Goal: Task Accomplishment & Management: Manage account settings

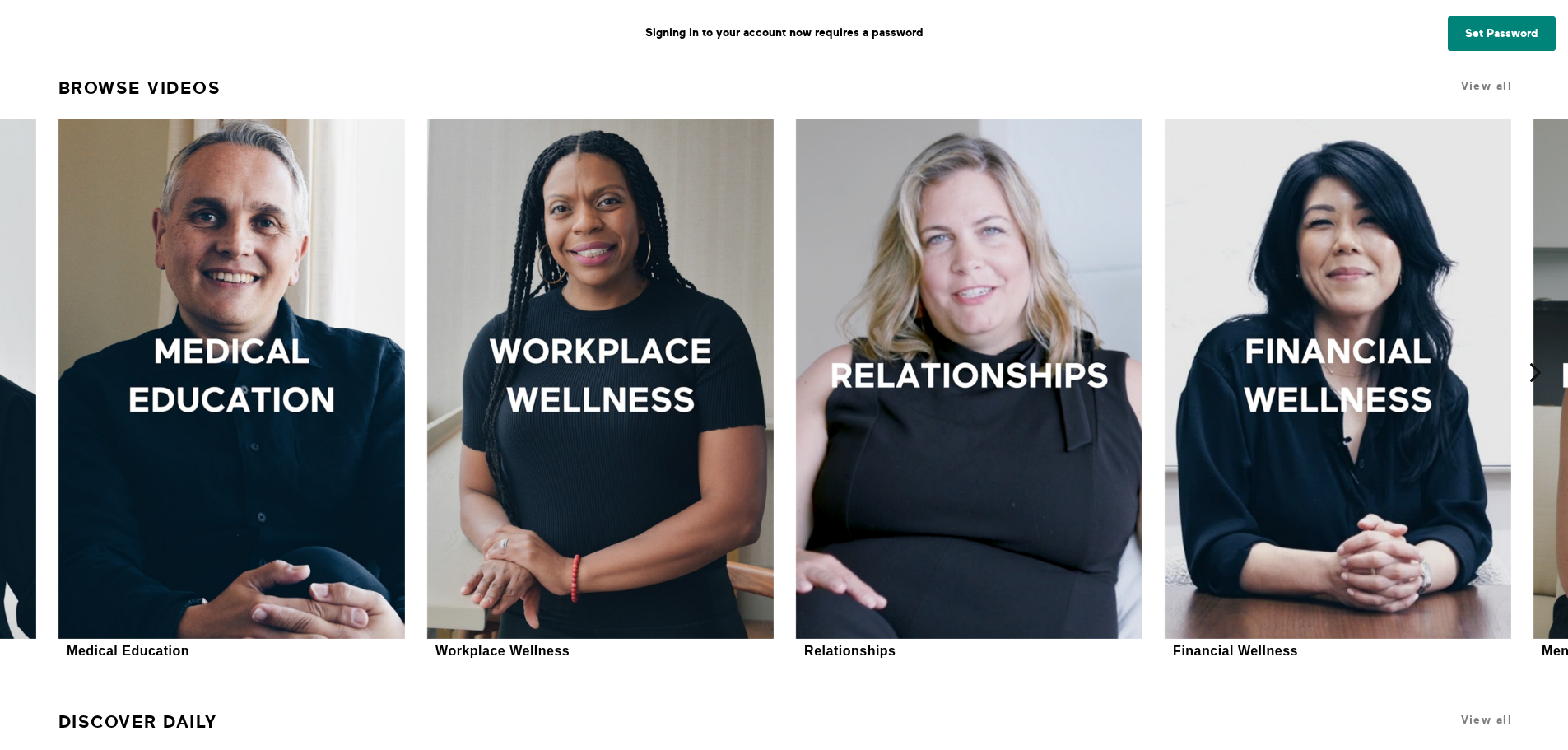
scroll to position [659, 0]
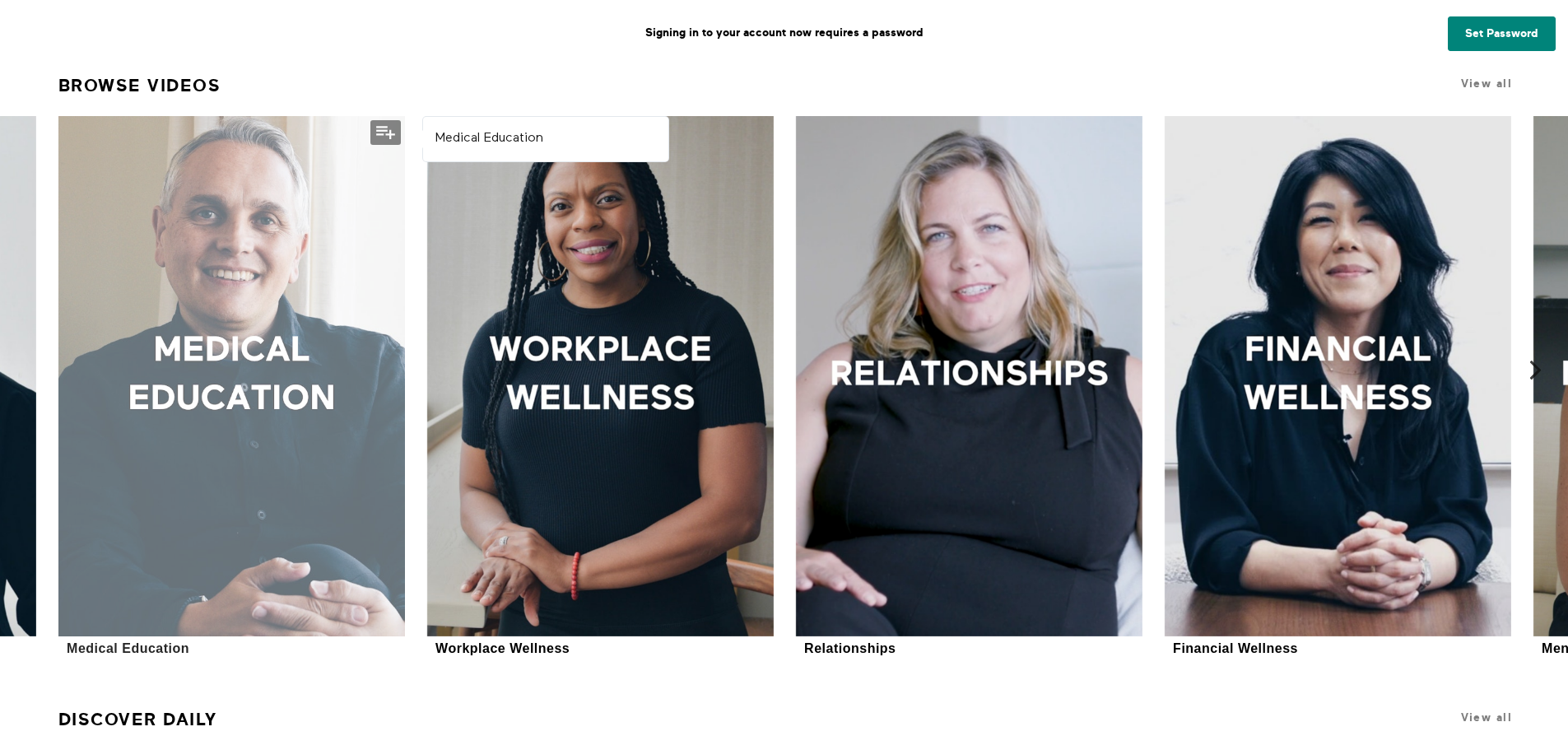
click at [199, 380] on div at bounding box center [231, 376] width 347 height 520
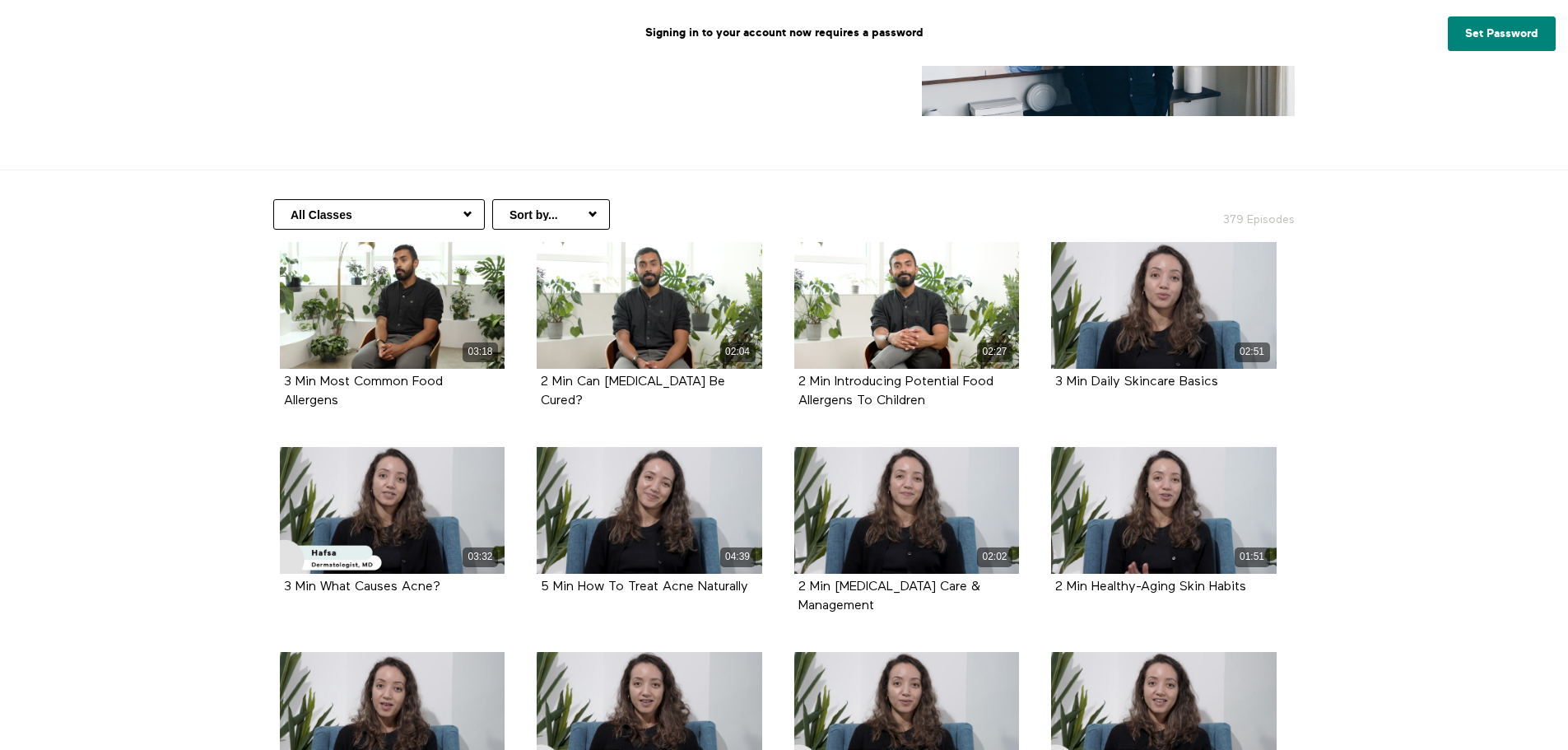
scroll to position [247, 0]
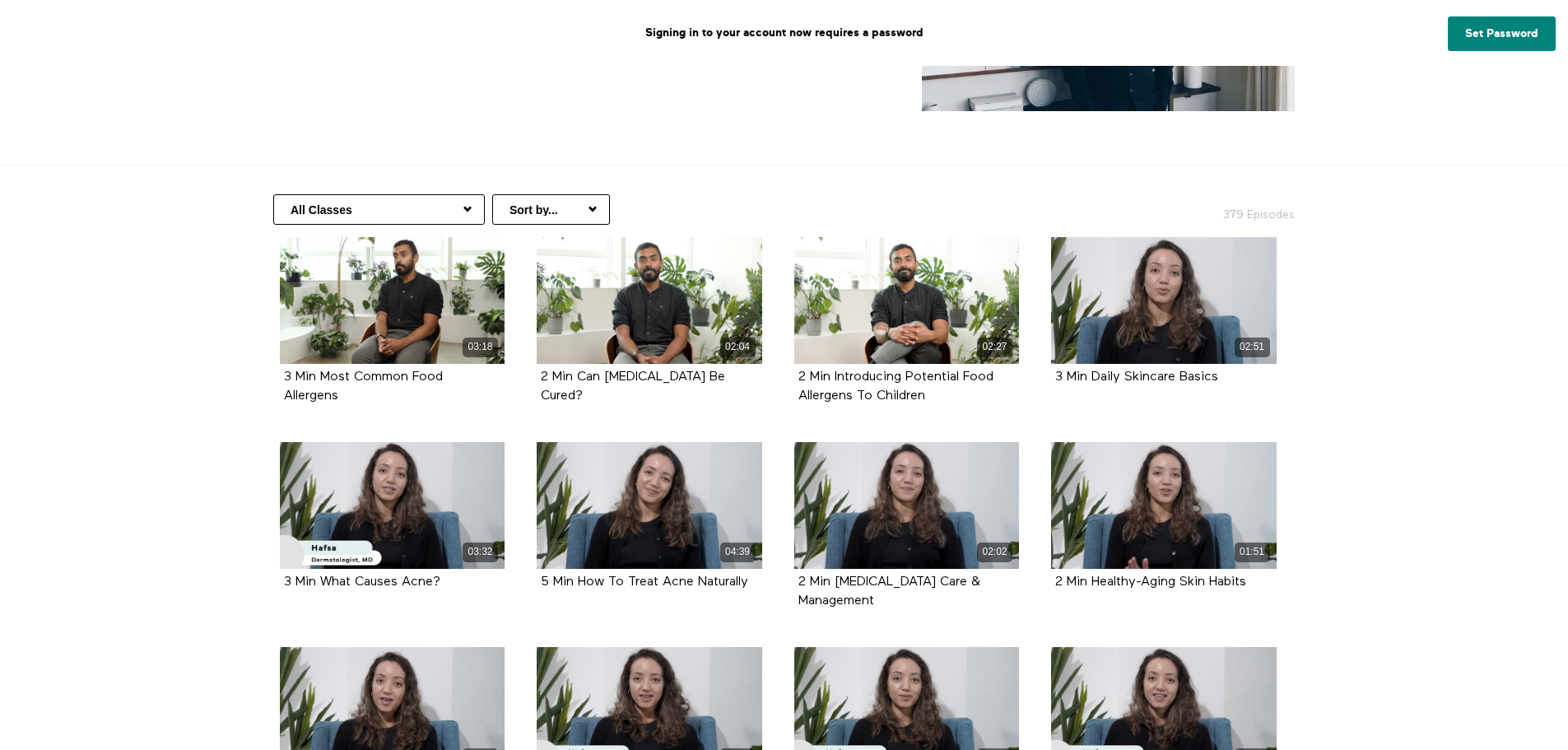
click at [593, 208] on select "Sort by... Alphabetical Release date" at bounding box center [551, 210] width 118 height 31
click at [465, 205] on select "All Classes Concussion Care Hair Health Health Information Women's Health Copin…" at bounding box center [378, 210] width 211 height 31
select select "https://app.allinonewellbeing.com/medical-information/season:23"
click at [273, 194] on select "All Classes Concussion Care Hair Health Health Information Women's Health Copin…" at bounding box center [378, 210] width 211 height 31
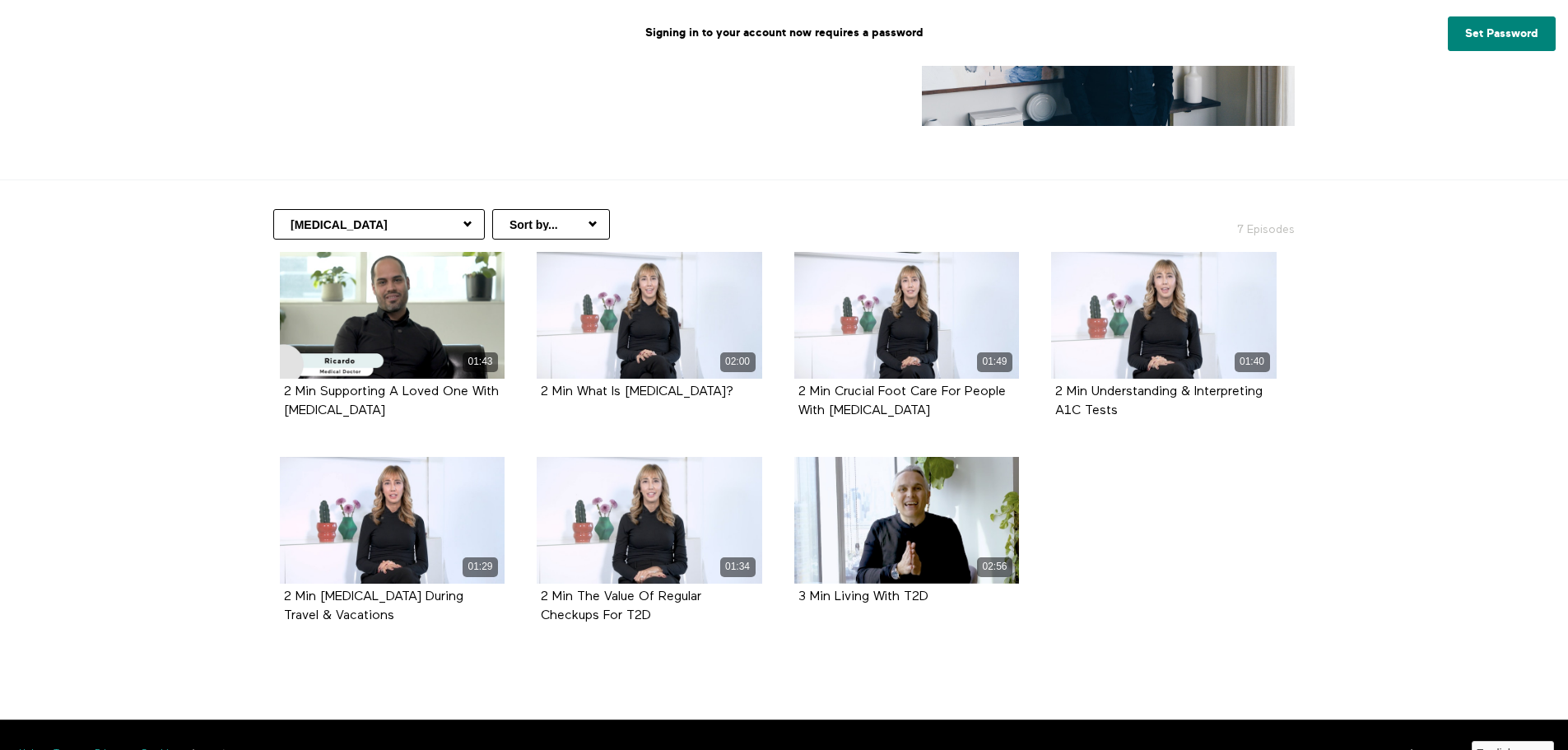
scroll to position [247, 0]
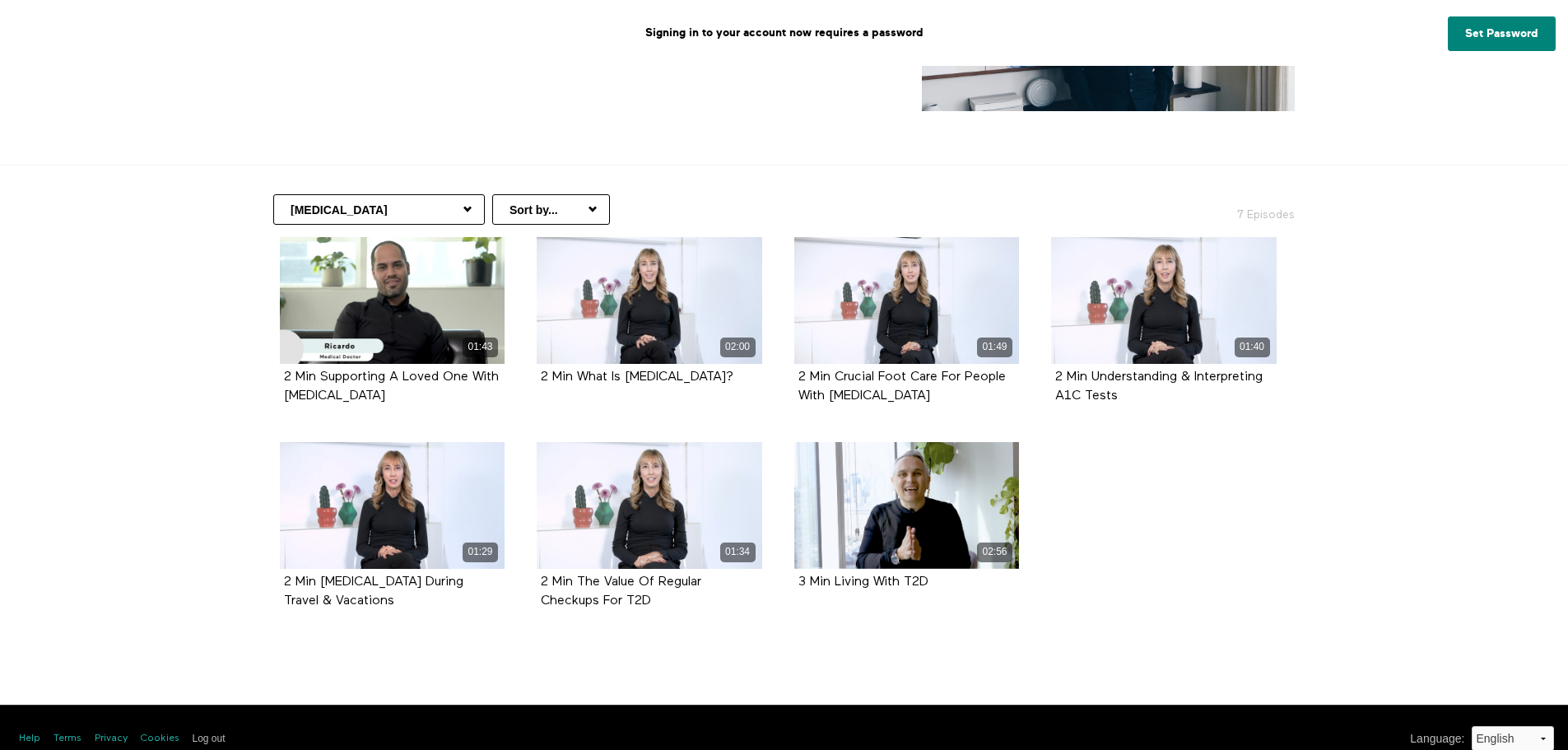
click at [470, 202] on select "All Classes Concussion Care Hair Health Health Information Women's Health Copin…" at bounding box center [378, 210] width 211 height 31
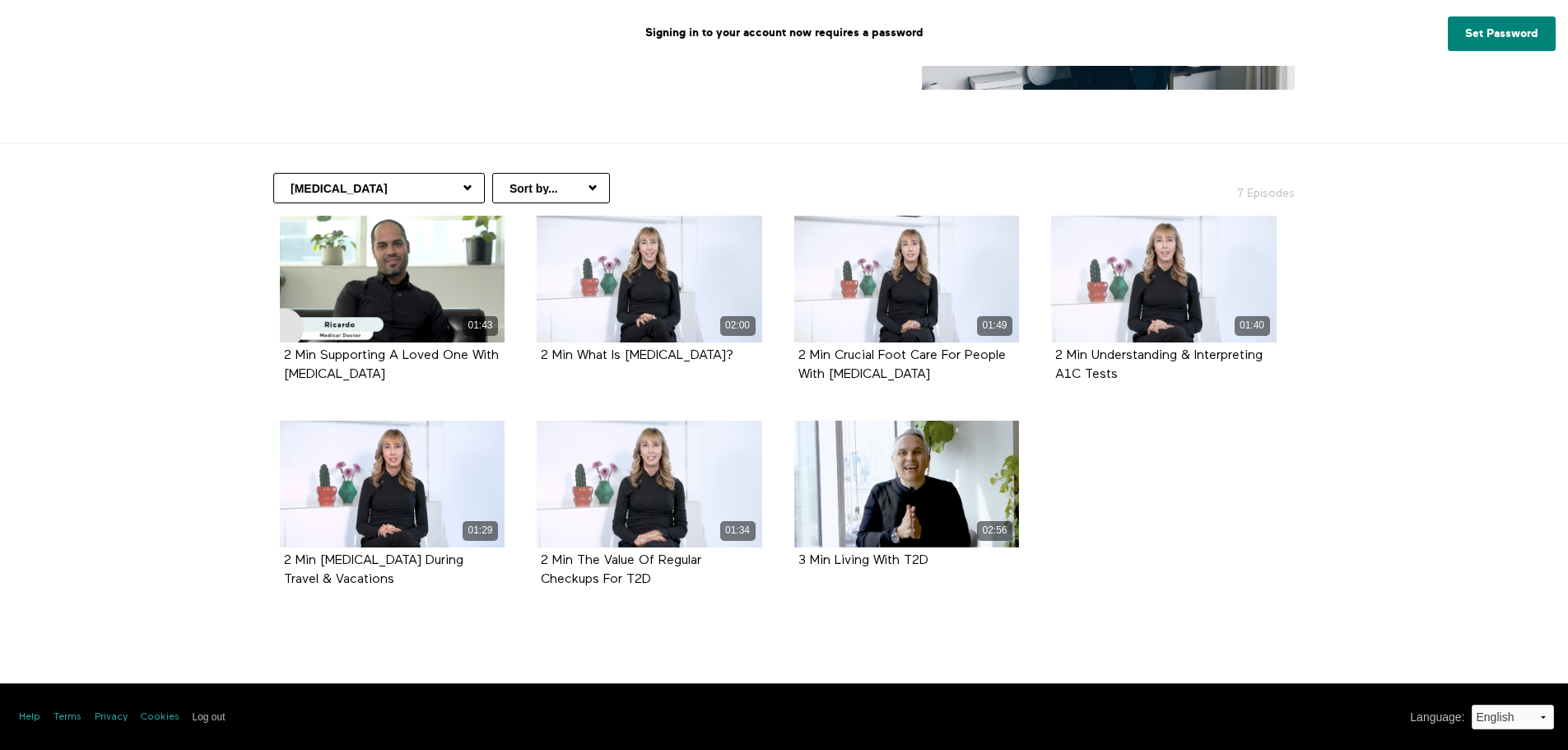
click at [472, 185] on select "All Classes Concussion Care Hair Health Health Information Women's Health Copin…" at bounding box center [378, 188] width 211 height 31
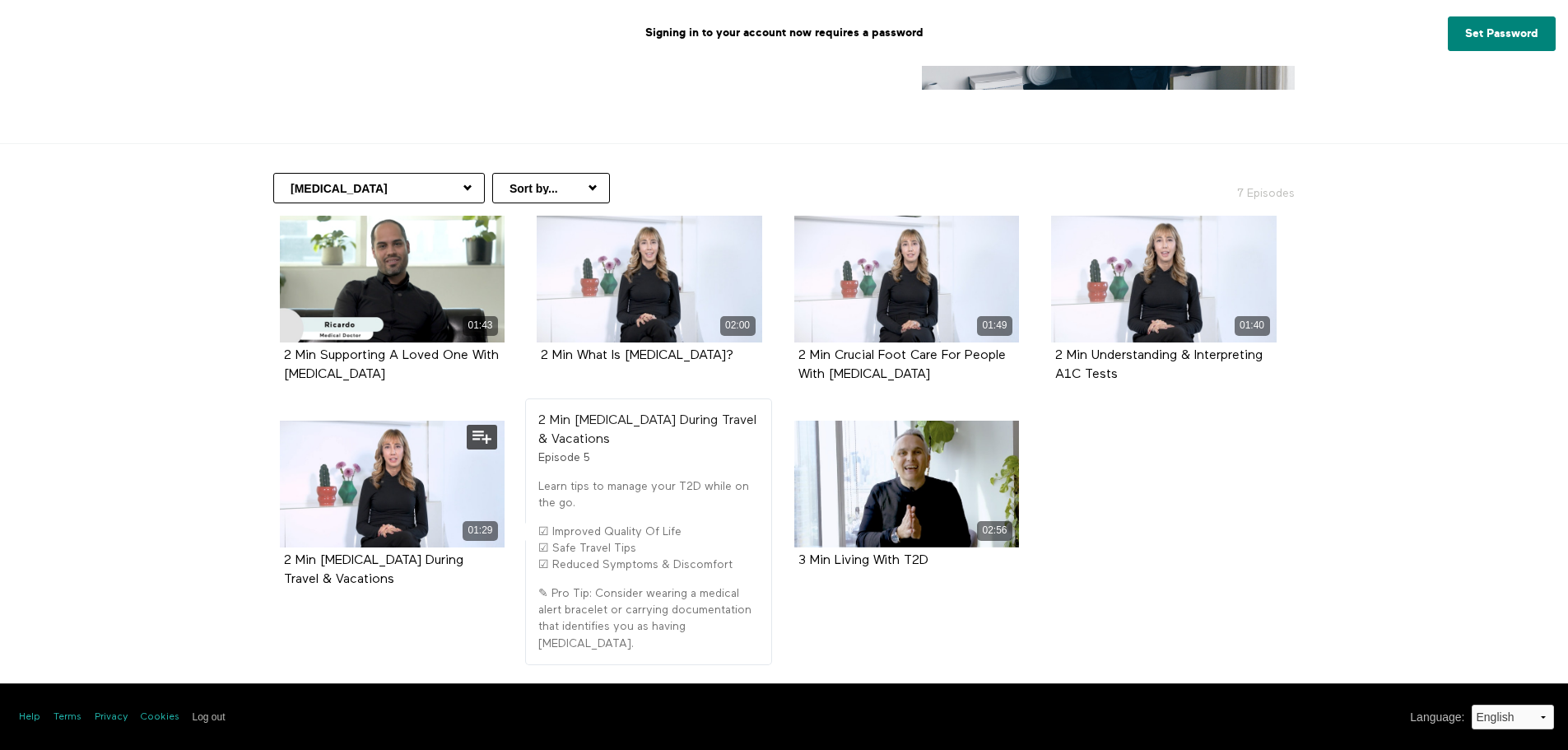
select select "[URL][DOMAIN_NAME]"
click at [273, 173] on select "All Classes Concussion Care Hair Health Health Information Women's Health Copin…" at bounding box center [378, 188] width 211 height 31
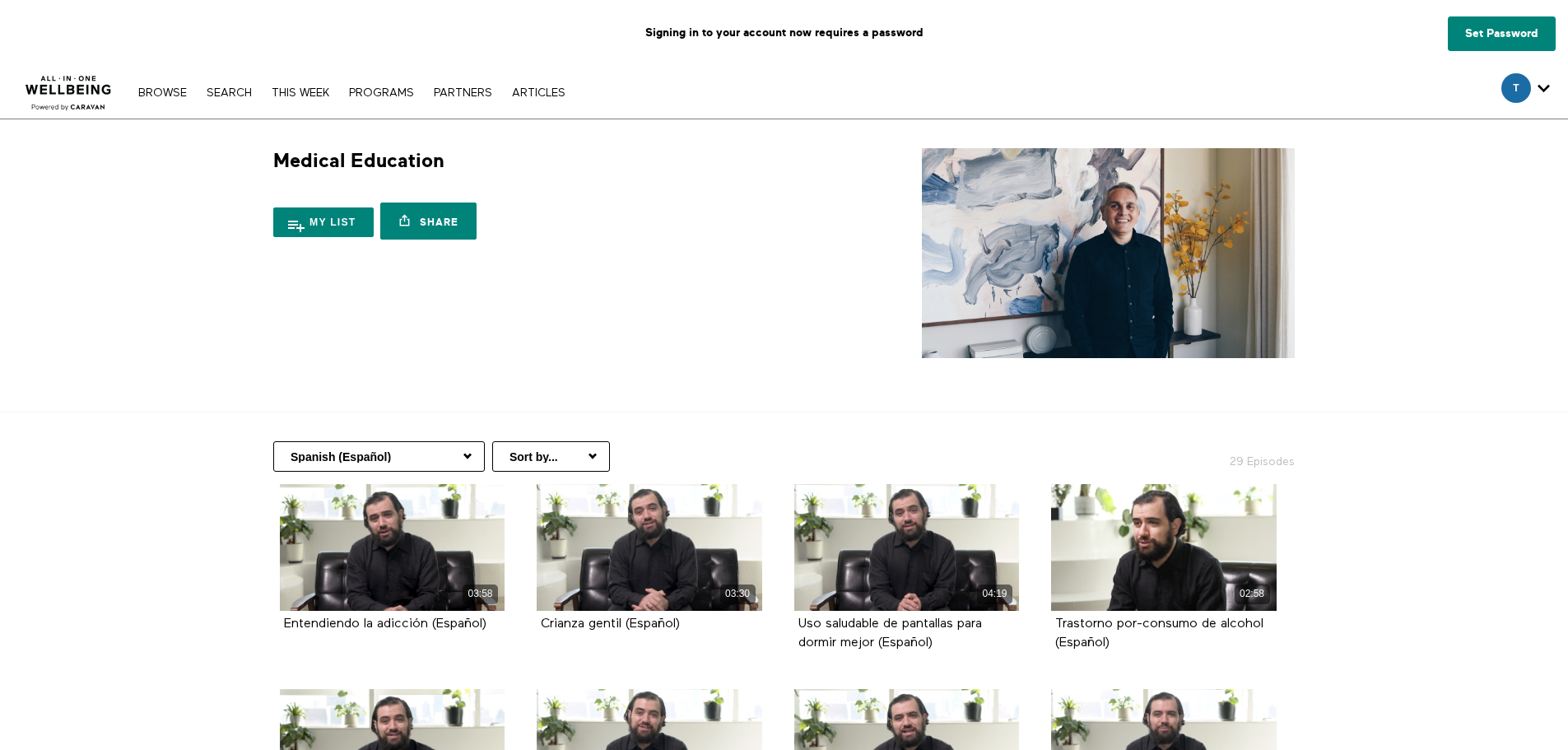
click at [474, 453] on select "All Classes Concussion Care Hair Health Health Information Women's Health Copin…" at bounding box center [378, 457] width 211 height 31
select select "[URL][DOMAIN_NAME]"
click at [273, 441] on select "All Classes Concussion Care Hair Health Health Information Women's Health Copin…" at bounding box center [378, 457] width 211 height 31
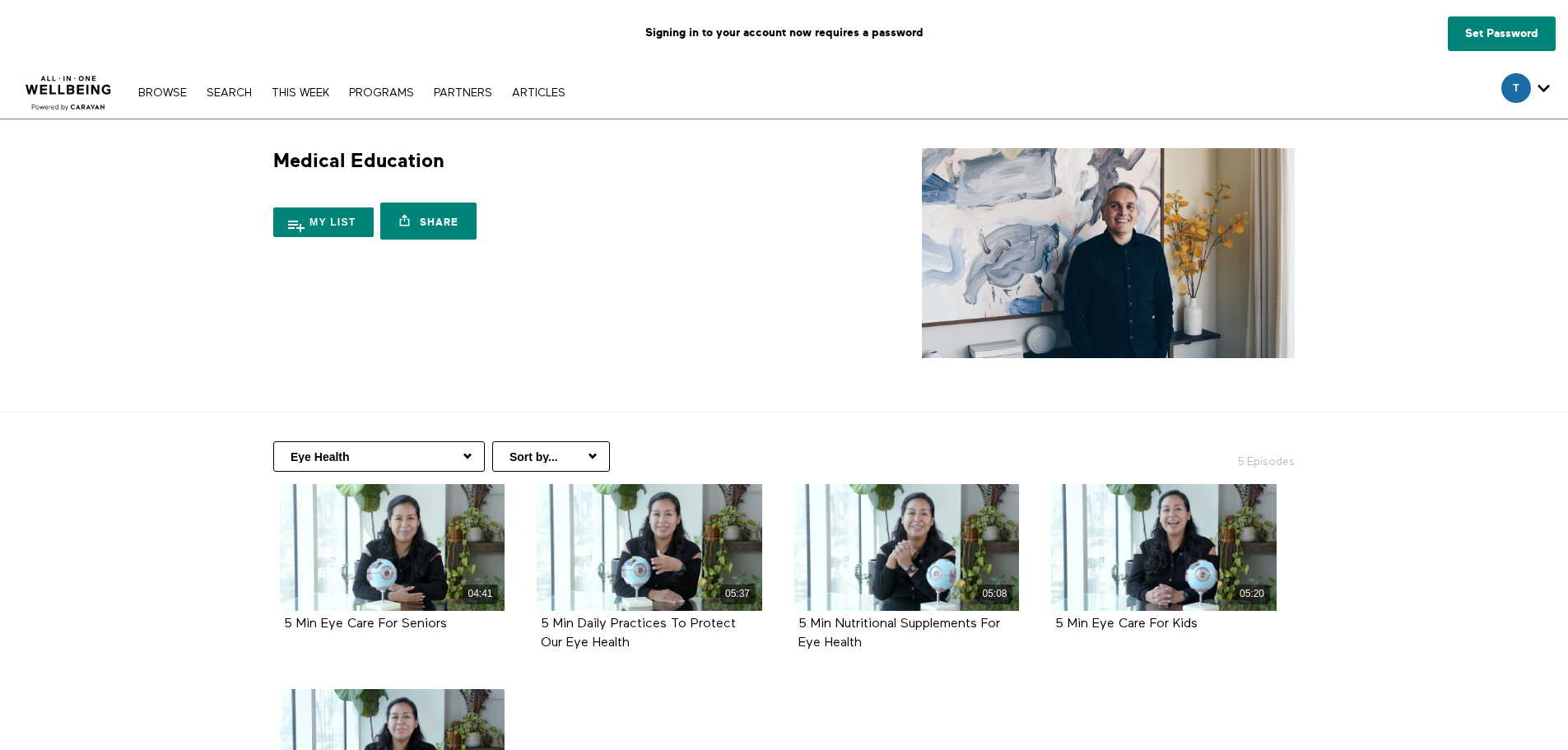
click at [471, 461] on select "All Classes Concussion Care Hair Health Health Information Women's Health Copin…" at bounding box center [378, 457] width 211 height 31
select select "[URL][DOMAIN_NAME]"
click at [273, 441] on select "All Classes Concussion Care Hair Health Health Information Women's Health Copin…" at bounding box center [378, 457] width 211 height 31
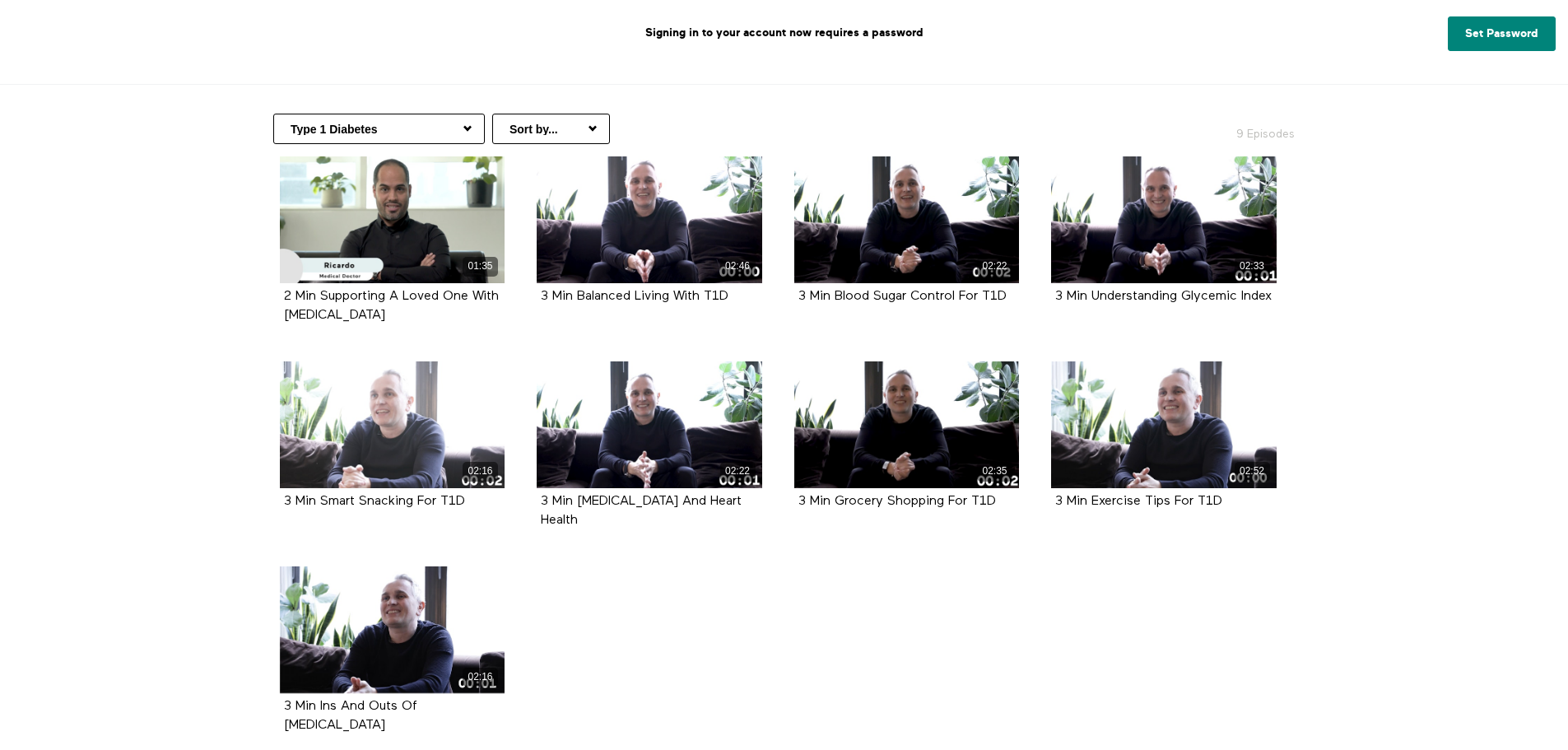
scroll to position [330, 0]
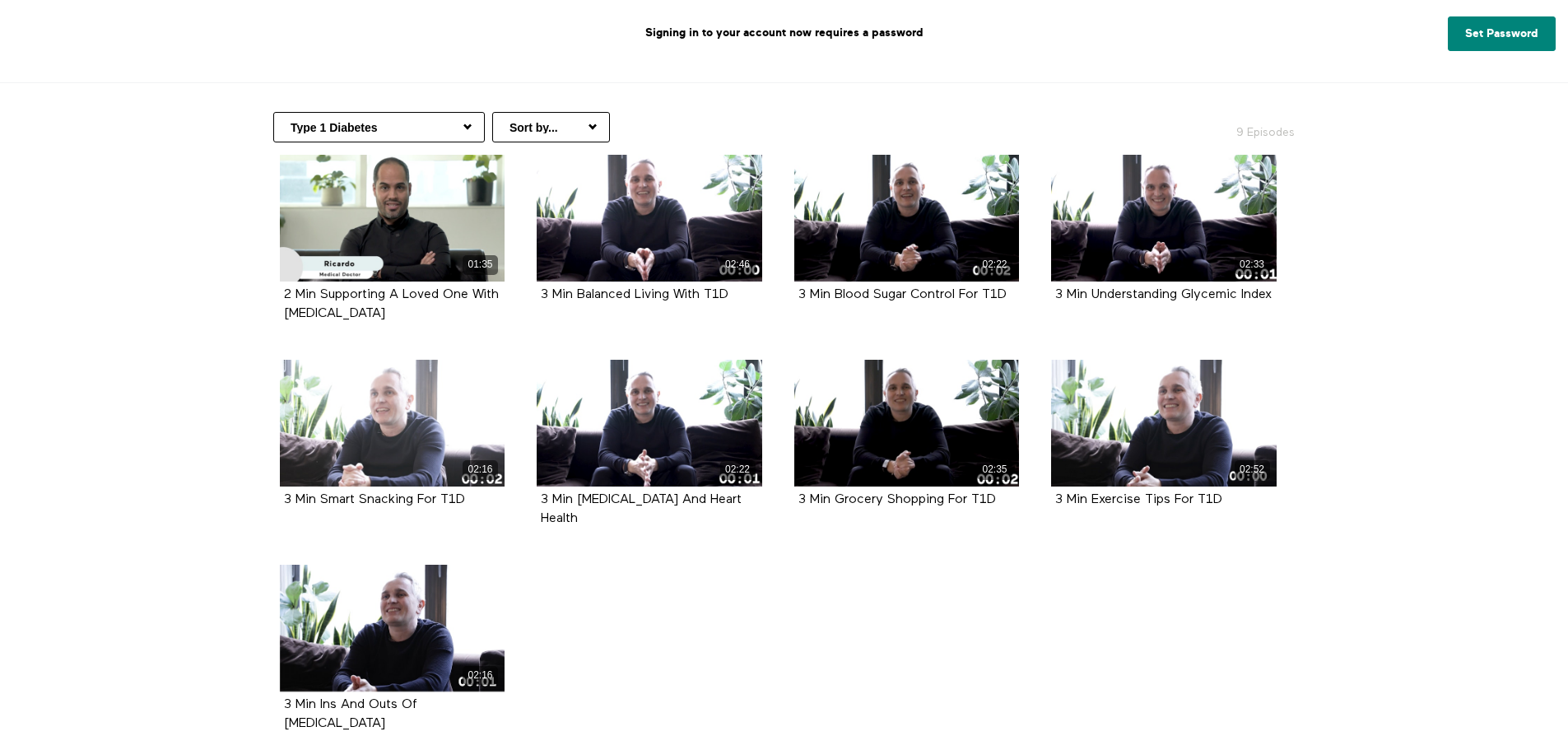
click at [474, 130] on select "All Classes [MEDICAL_DATA] Care Hair Health Health Information Women's Health C…" at bounding box center [378, 127] width 211 height 31
select select "https://app.allinonewellbeing.com/medical-information/season:28"
click at [273, 112] on select "All Classes Concussion Care Hair Health Health Information Women's Health Copin…" at bounding box center [378, 127] width 211 height 31
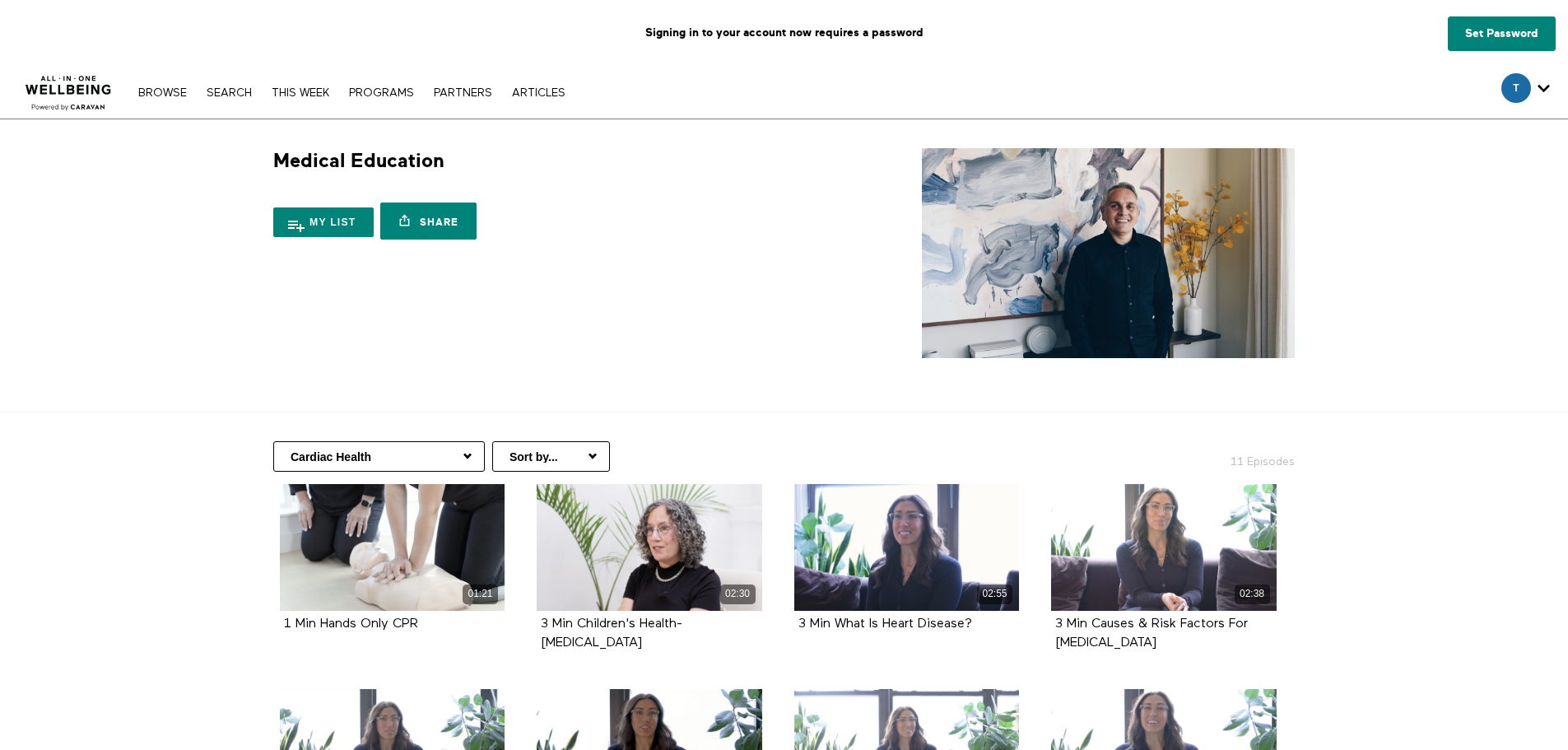
click at [474, 457] on select "All Classes Concussion Care Hair Health Health Information Women's Health Copin…" at bounding box center [378, 457] width 211 height 31
select select "[URL][DOMAIN_NAME]"
click at [273, 441] on select "All Classes Concussion Care Hair Health Health Information Women's Health Copin…" at bounding box center [378, 457] width 211 height 31
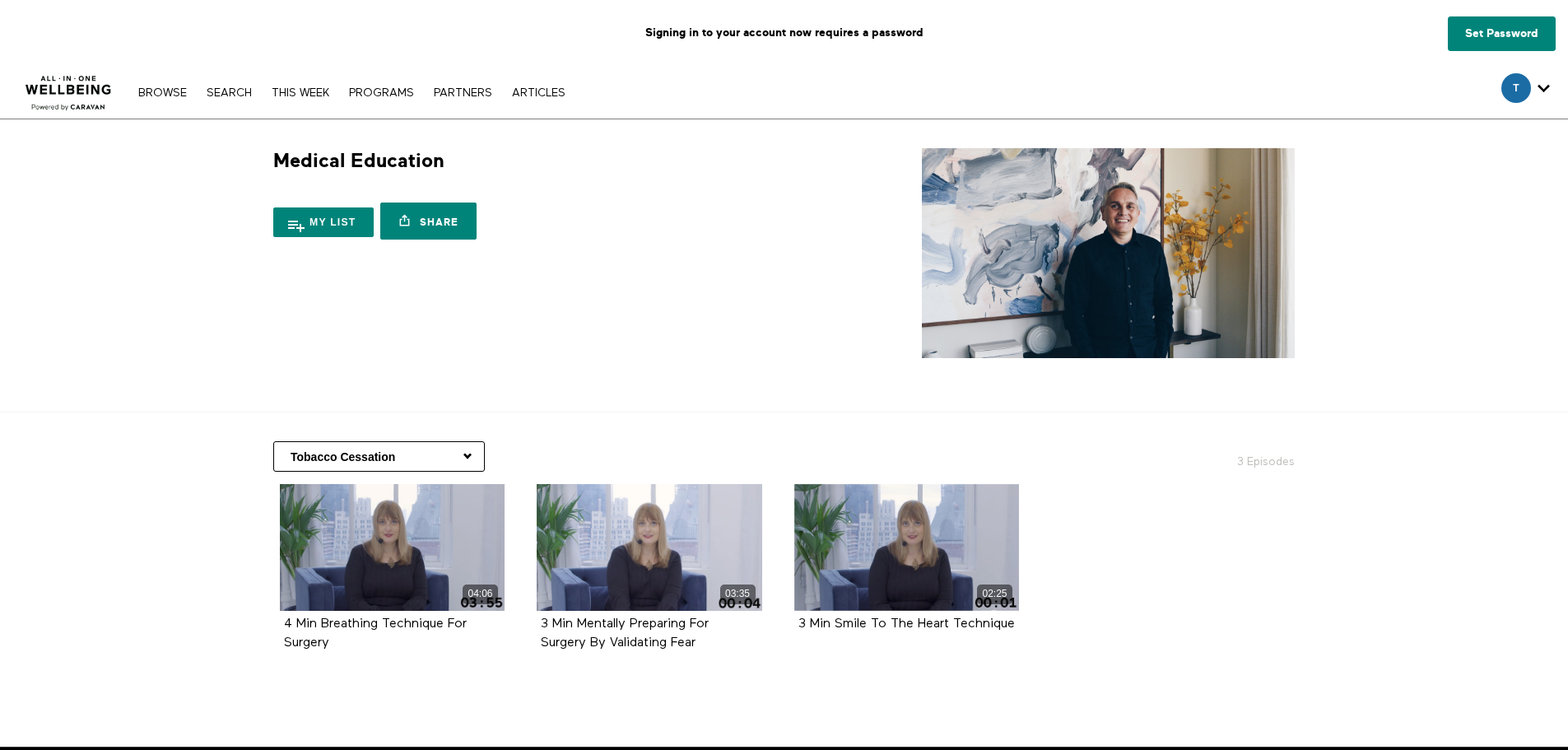
click at [466, 457] on select "All Classes Concussion Care Hair Health Health Information Women's Health Copin…" at bounding box center [378, 457] width 211 height 31
click at [273, 441] on select "All Classes Concussion Care Hair Health Health Information Women's Health Copin…" at bounding box center [378, 457] width 211 height 31
click at [468, 457] on select "All Classes Concussion Care Hair Health Health Information Women's Health Copin…" at bounding box center [378, 457] width 211 height 31
click at [273, 441] on select "All Classes Concussion Care Hair Health Health Information Women's Health Copin…" at bounding box center [378, 457] width 211 height 31
click at [578, 270] on div "Medical Education 34 Seasons My list Share Share with your friends https://app.…" at bounding box center [784, 252] width 1054 height 210
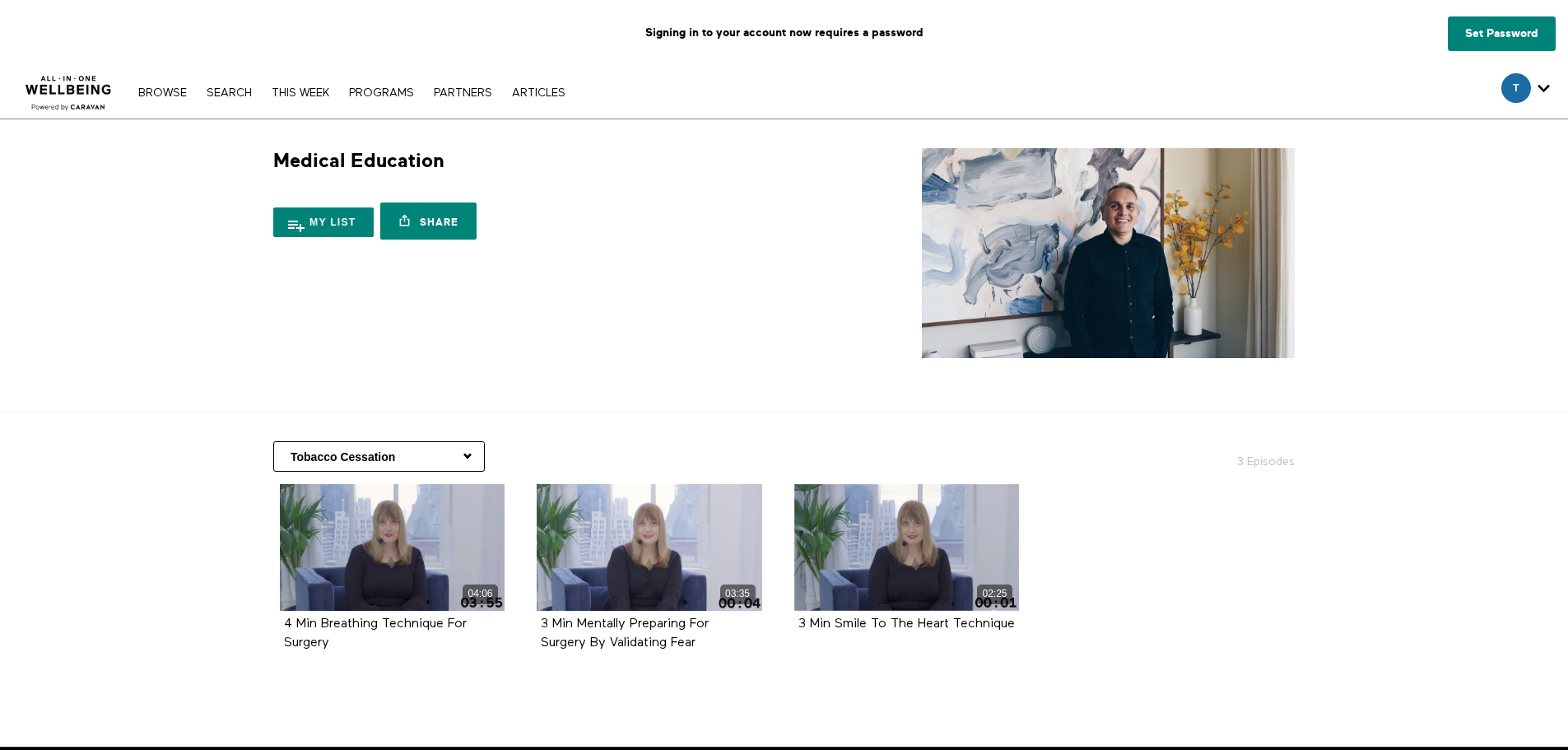
click at [469, 459] on select "All Classes Concussion Care Hair Health Health Information Women's Health Copin…" at bounding box center [378, 457] width 211 height 31
select select "https://app.allinonewellbeing.com/medical-information/season:8"
click at [273, 441] on select "All Classes Concussion Care Hair Health Health Information Women's Health Copin…" at bounding box center [378, 457] width 211 height 31
click at [471, 463] on select "All Classes Concussion Care Hair Health Health Information Women's Health Copin…" at bounding box center [378, 457] width 211 height 31
select select "[URL][DOMAIN_NAME]"
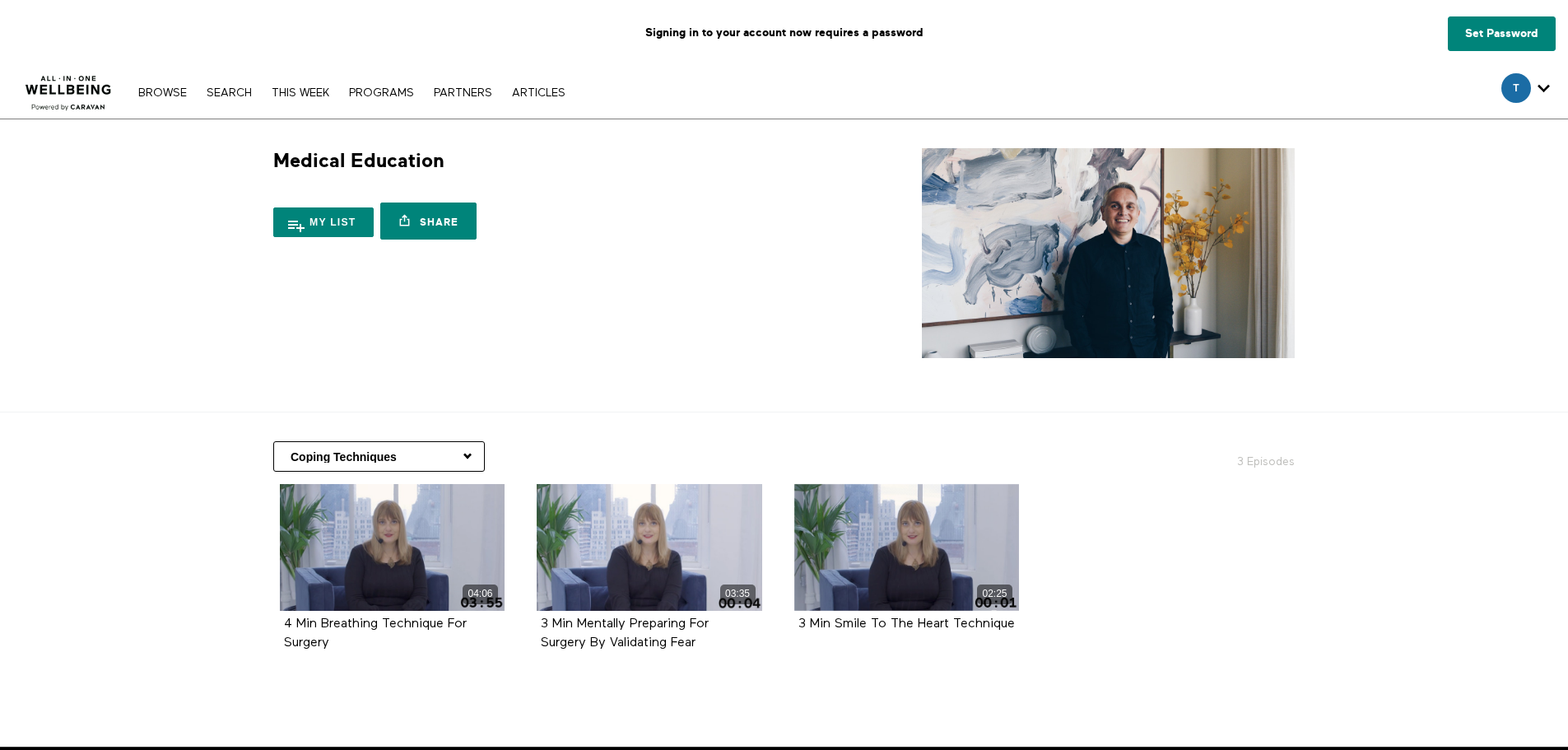
click at [273, 441] on select "All Classes Concussion Care Hair Health Health Information Women's Health Copin…" at bounding box center [378, 457] width 211 height 31
click at [338, 97] on link "THIS WEEK" at bounding box center [300, 93] width 74 height 12
click at [470, 457] on select "All Classes Concussion Care Hair Health Health Information Women's Health Copin…" at bounding box center [378, 457] width 211 height 31
select select "[URL][DOMAIN_NAME]"
click at [273, 441] on select "All Classes Concussion Care Hair Health Health Information Women's Health Copin…" at bounding box center [378, 457] width 211 height 31
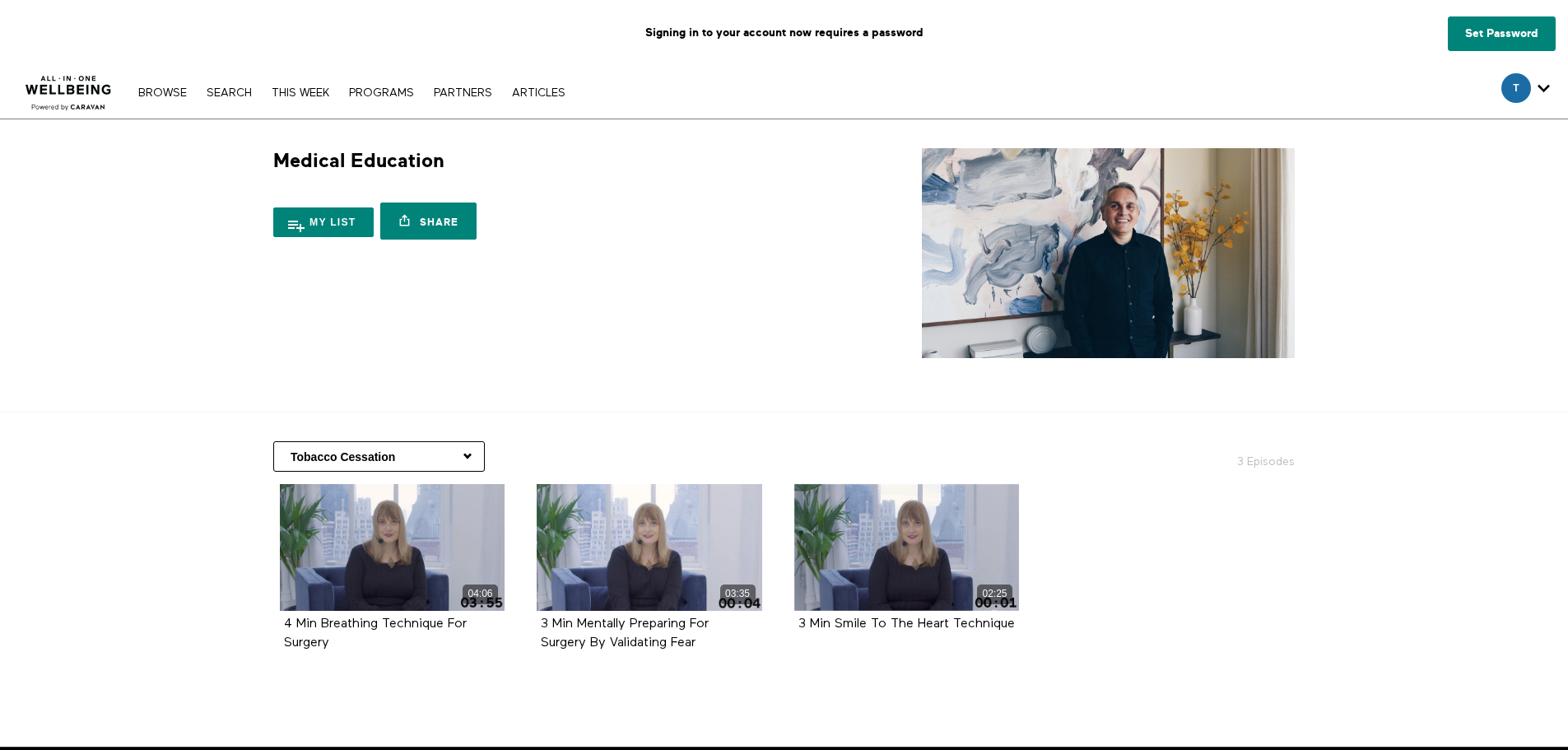
click at [468, 451] on select "All Classes Concussion Care Hair Health Health Information Women's Health Copin…" at bounding box center [378, 457] width 211 height 31
select select "https://app.allinonewellbeing.com/medical-information/season:6"
click at [273, 441] on select "All Classes Concussion Care Hair Health Health Information Women's Health Copin…" at bounding box center [378, 457] width 211 height 31
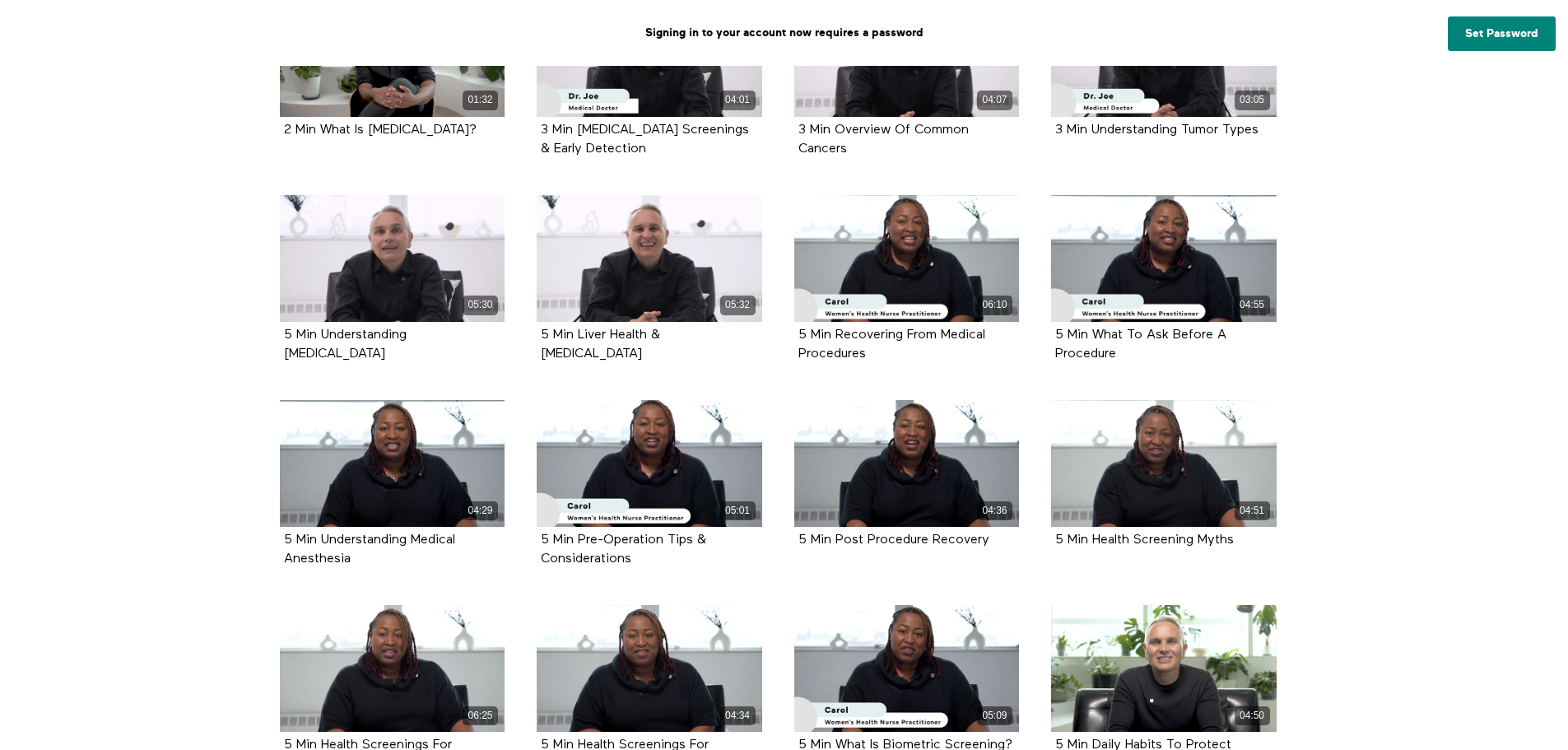
scroll to position [922, 0]
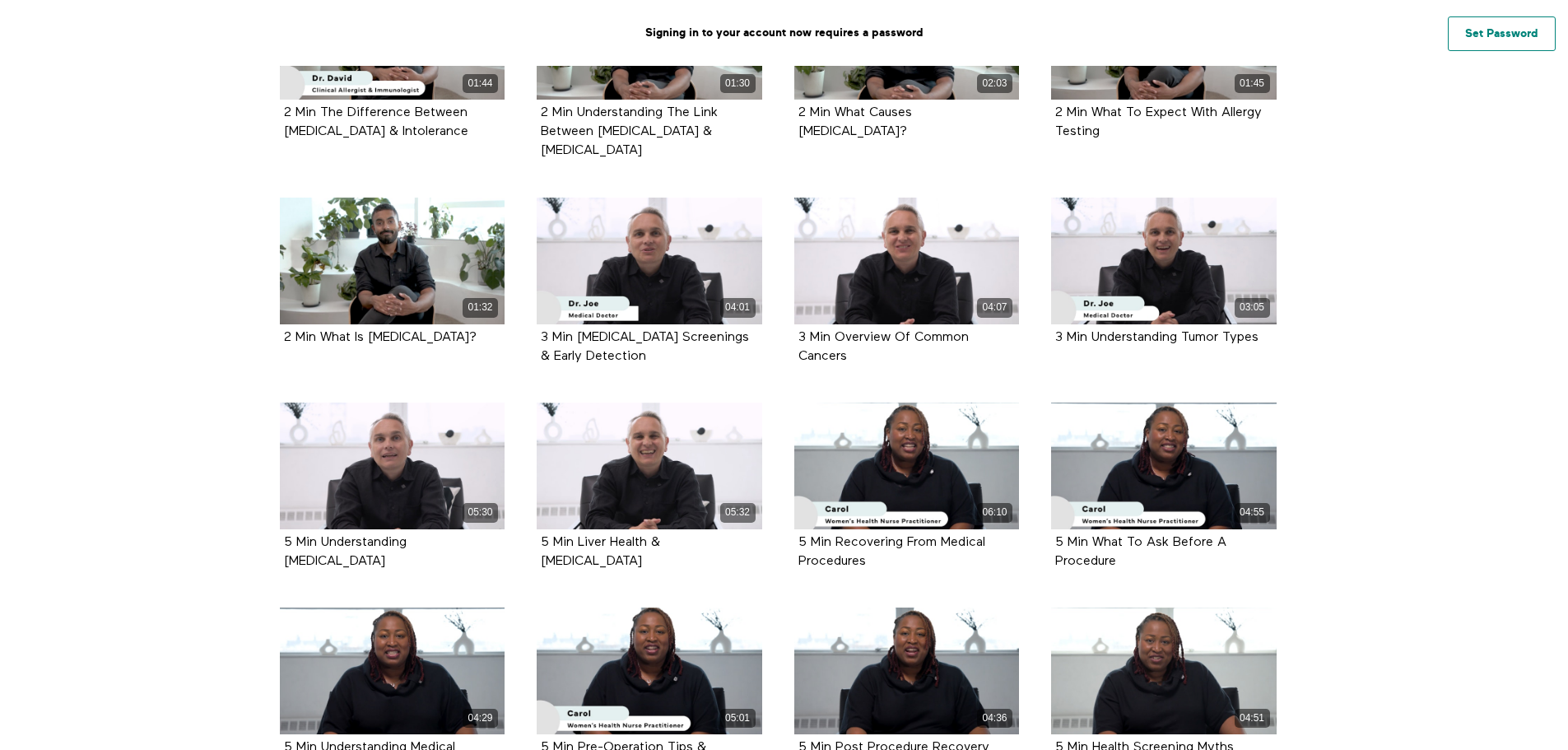
click at [1498, 33] on link "Set Password" at bounding box center [1502, 34] width 108 height 35
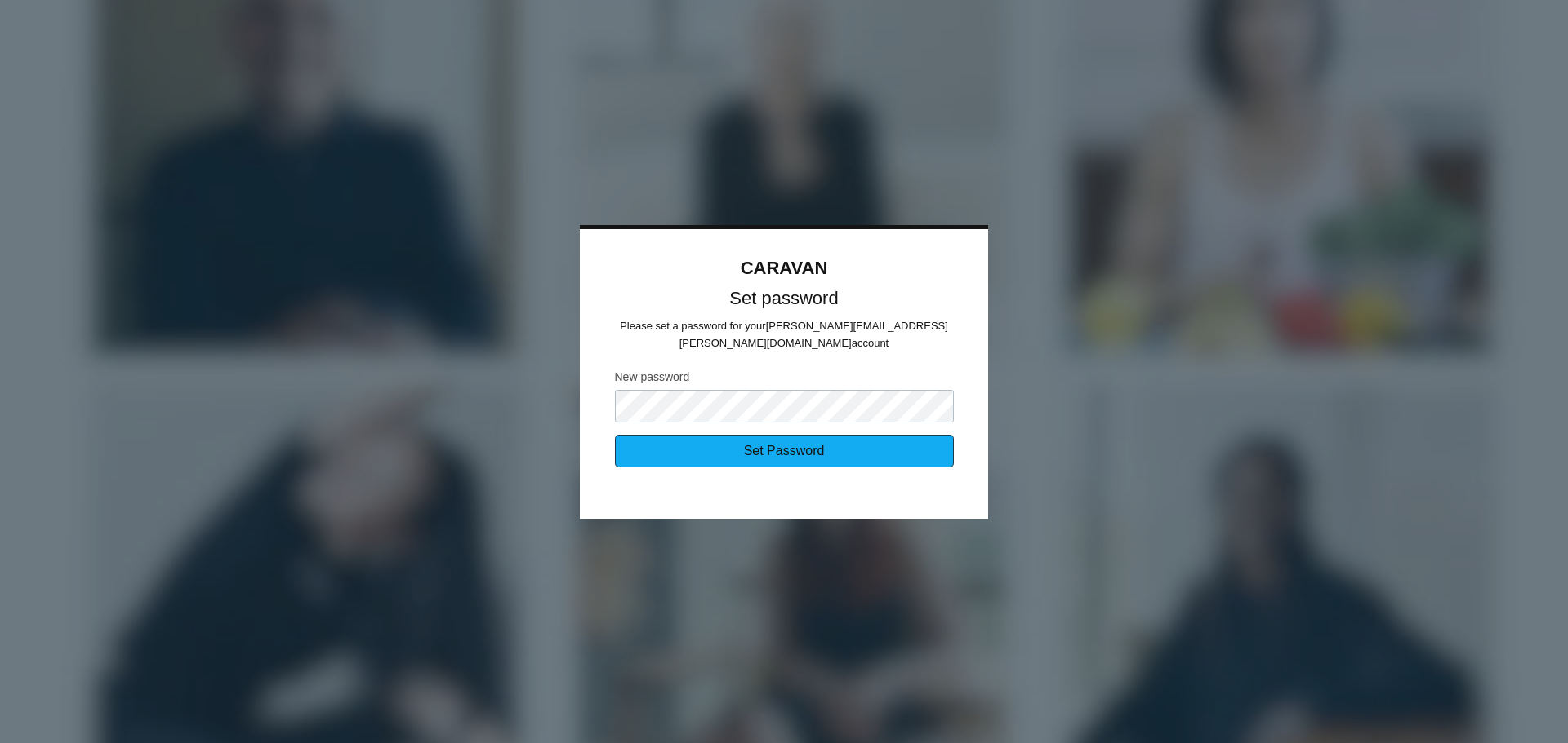
click at [787, 442] on input "Set Password" at bounding box center [784, 451] width 338 height 32
type input "Sending..."
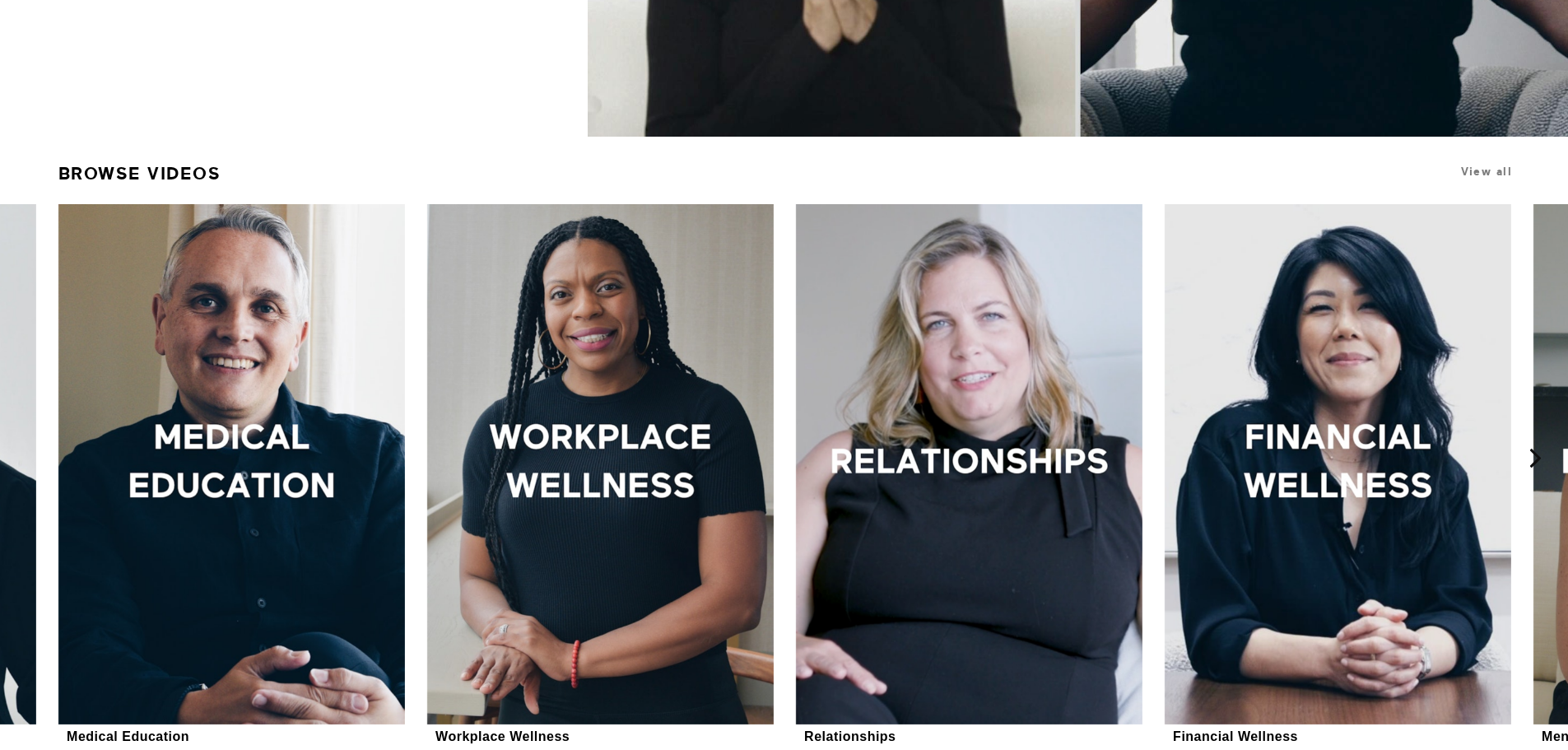
scroll to position [577, 0]
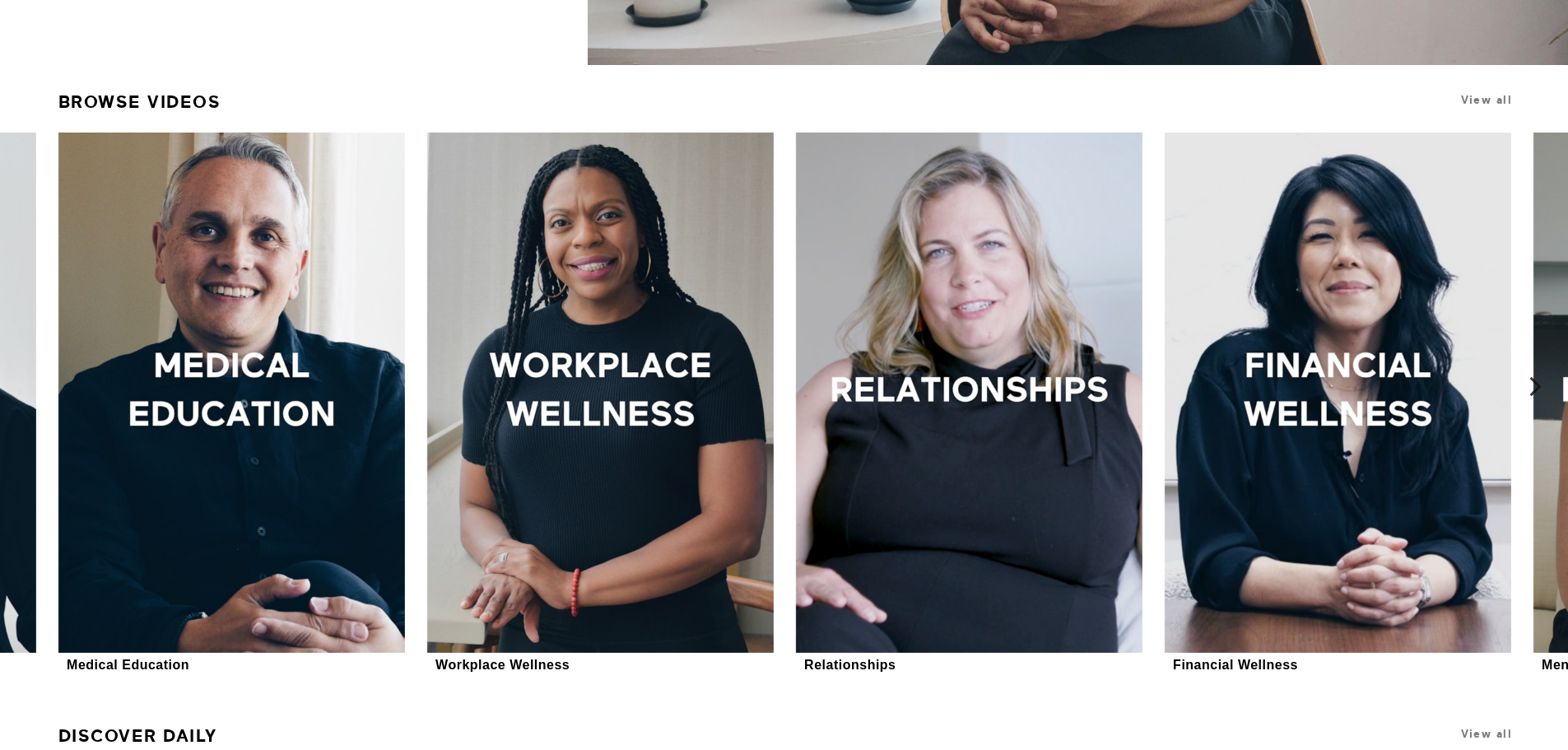
click at [1539, 387] on icon at bounding box center [1535, 387] width 21 height 21
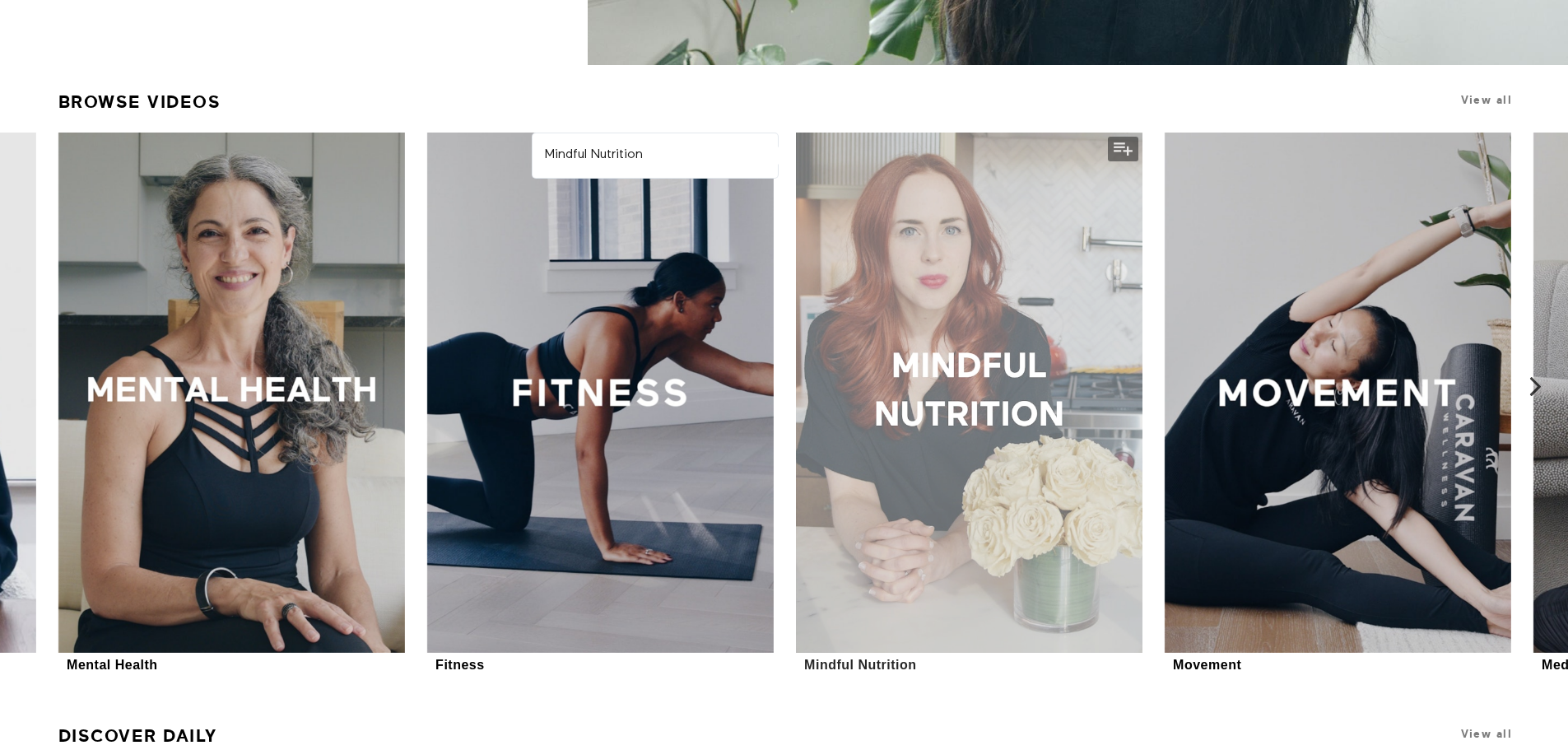
click at [988, 403] on div at bounding box center [969, 392] width 347 height 520
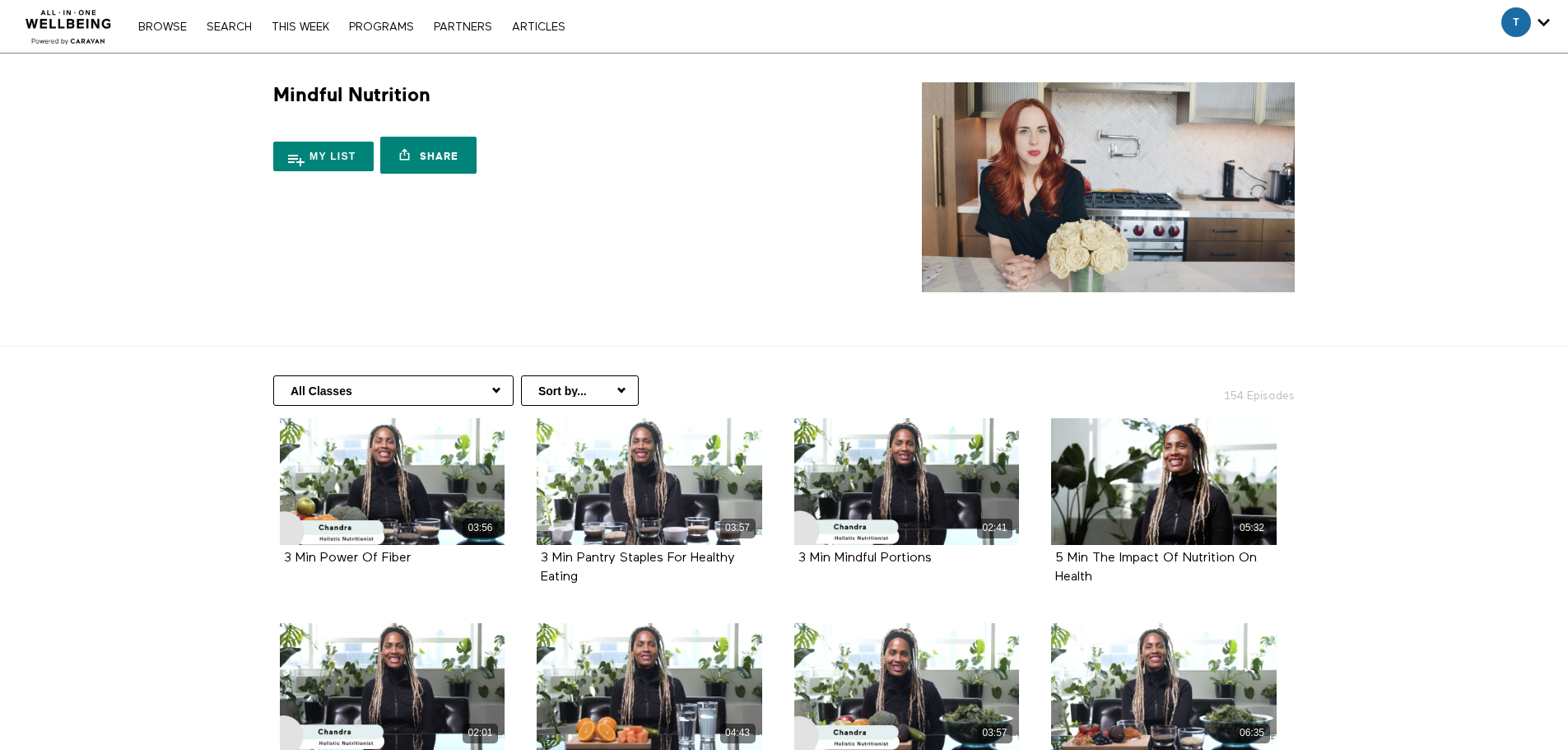
click at [495, 392] on select "All Classes Recipe Demo Fundamentals Of Nutrition Nutrition & Disease Risk Redu…" at bounding box center [393, 391] width 240 height 31
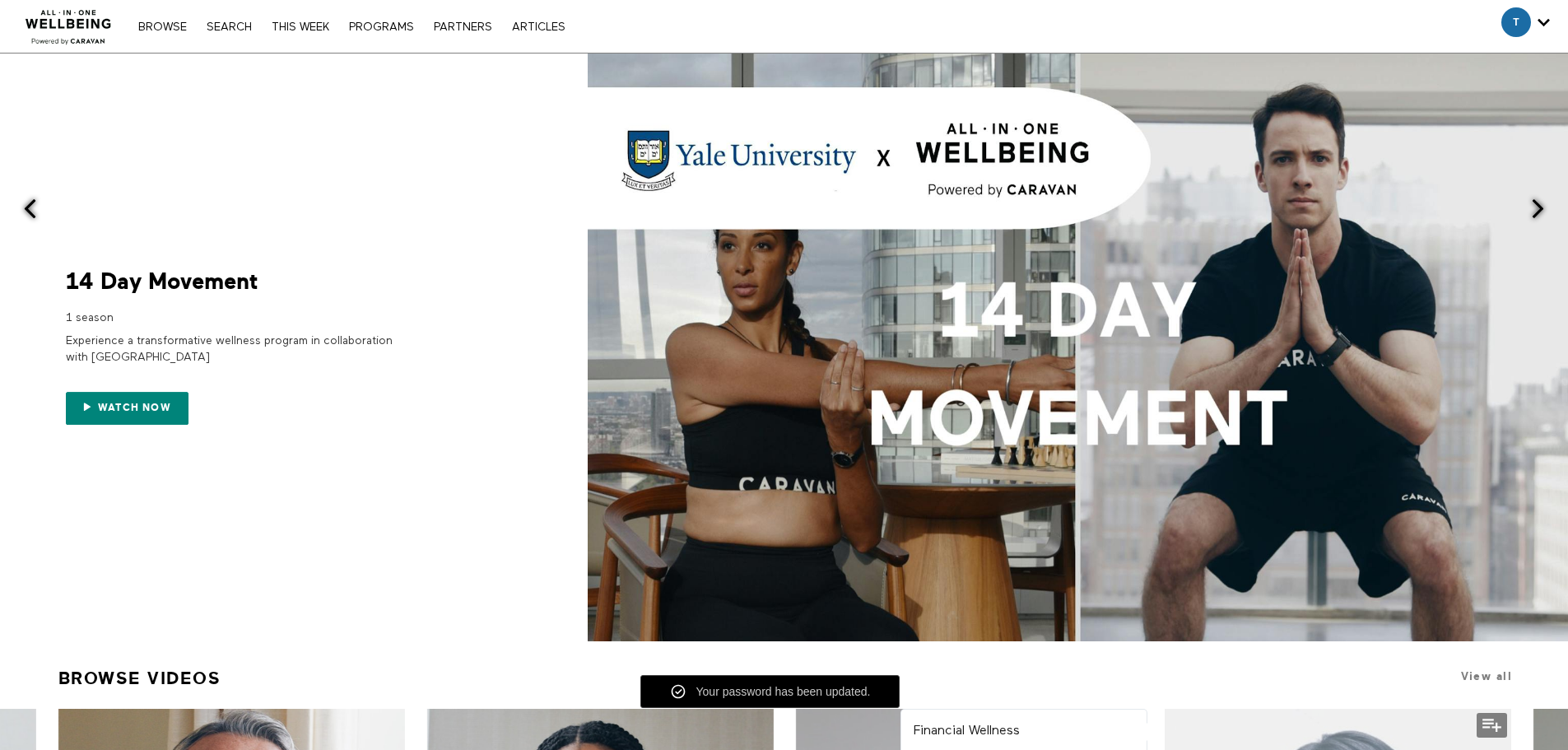
scroll to position [577, 0]
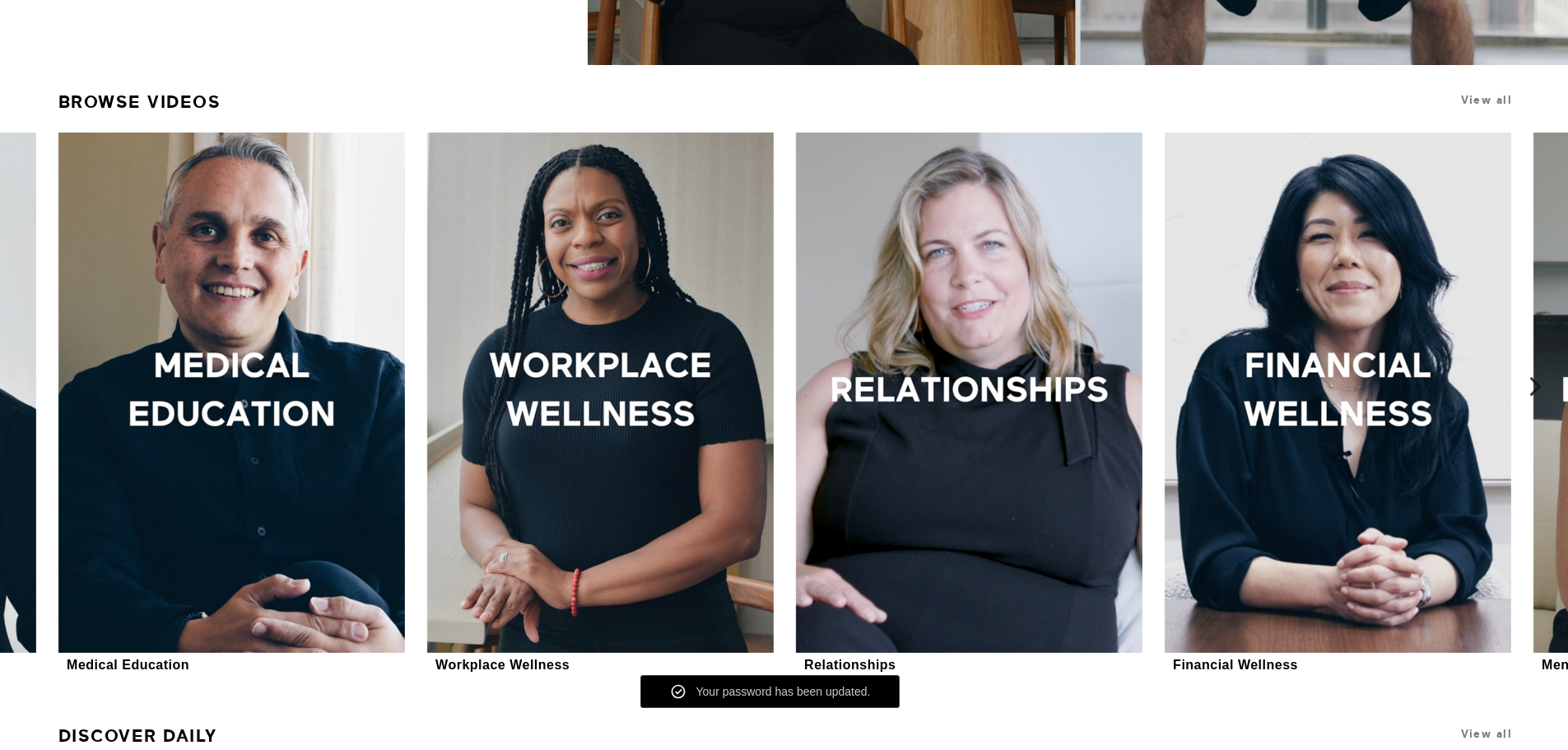
click at [1532, 385] on icon at bounding box center [1535, 387] width 21 height 21
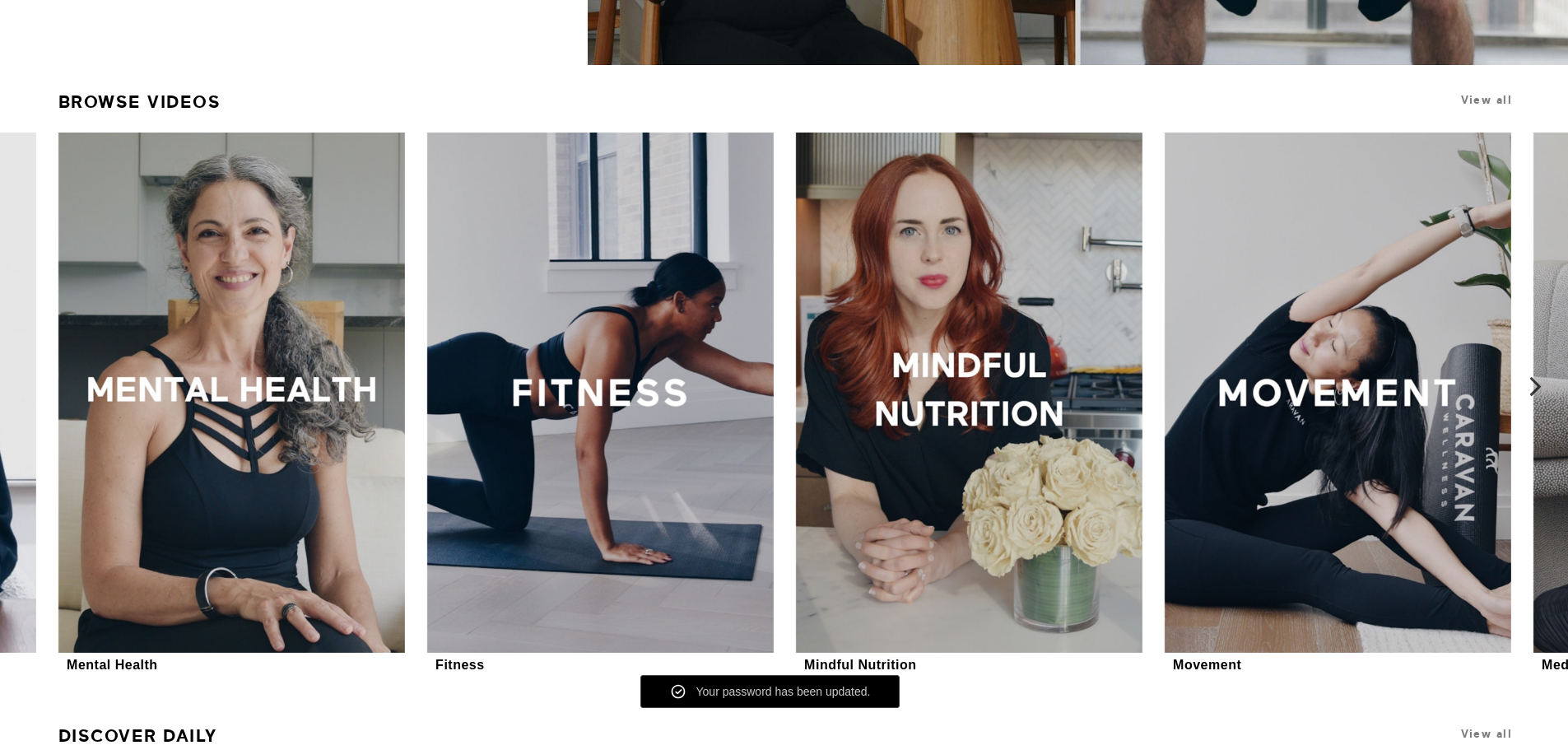
click at [1532, 385] on icon at bounding box center [1535, 387] width 21 height 21
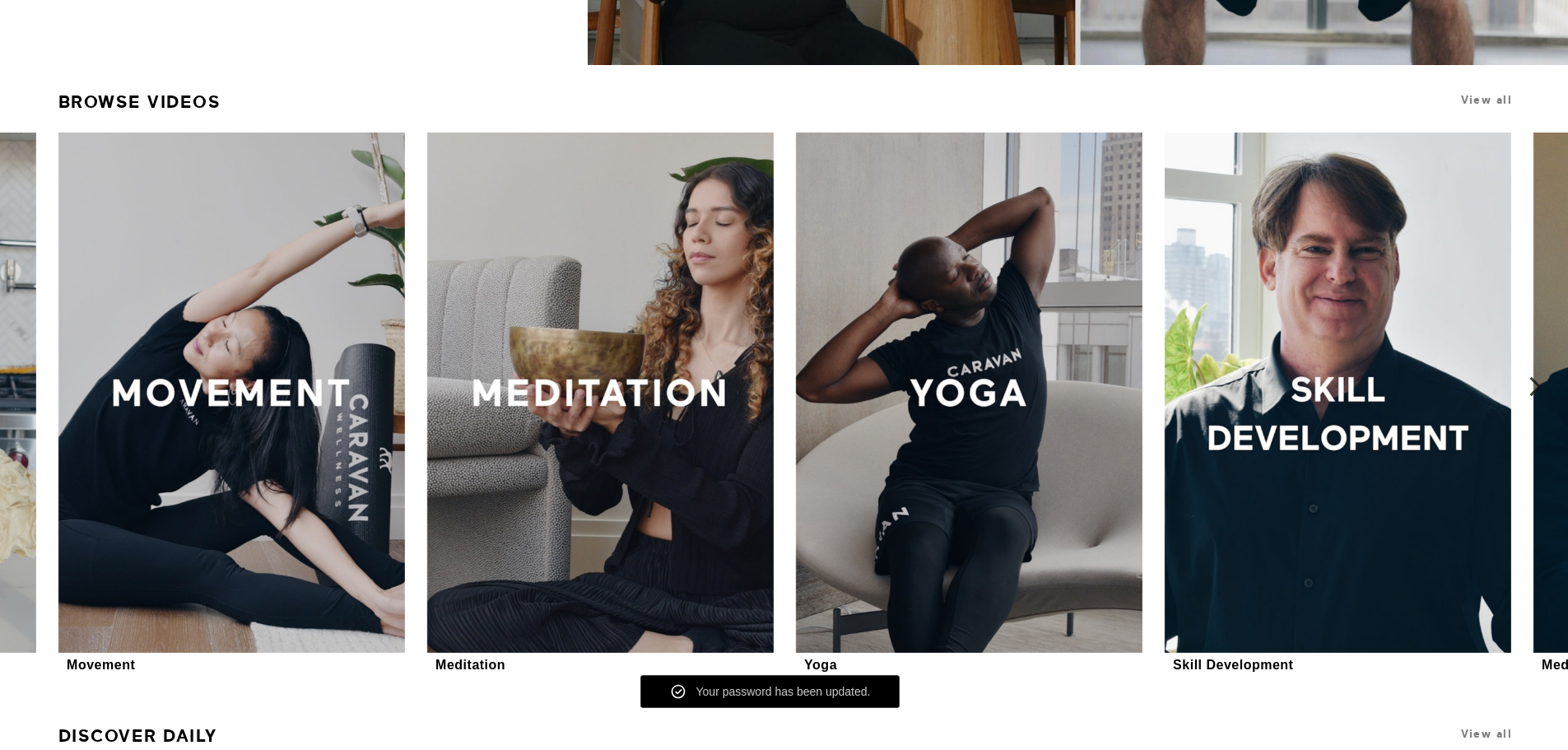
click at [1532, 385] on icon at bounding box center [1535, 387] width 21 height 21
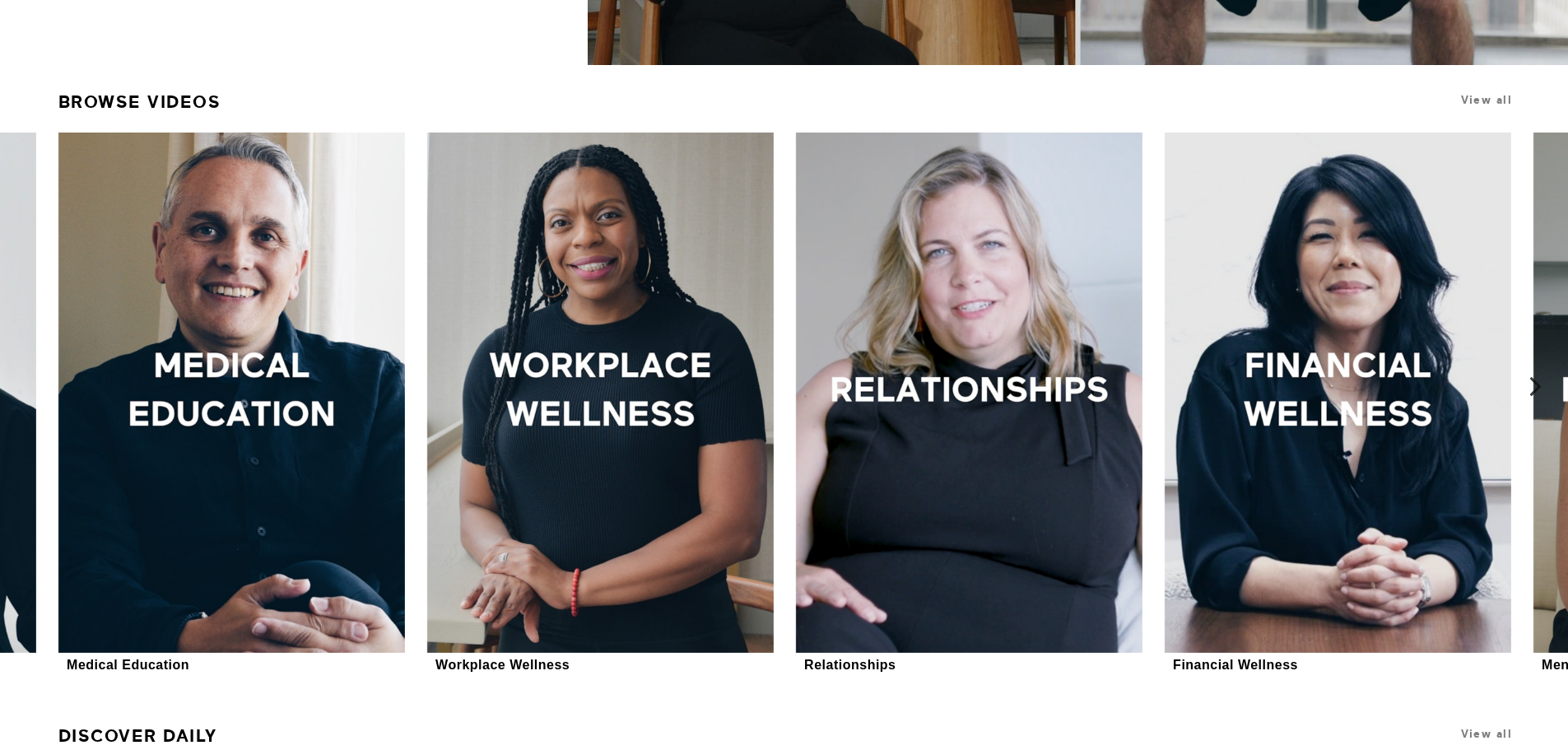
click at [1532, 385] on icon at bounding box center [1535, 387] width 21 height 21
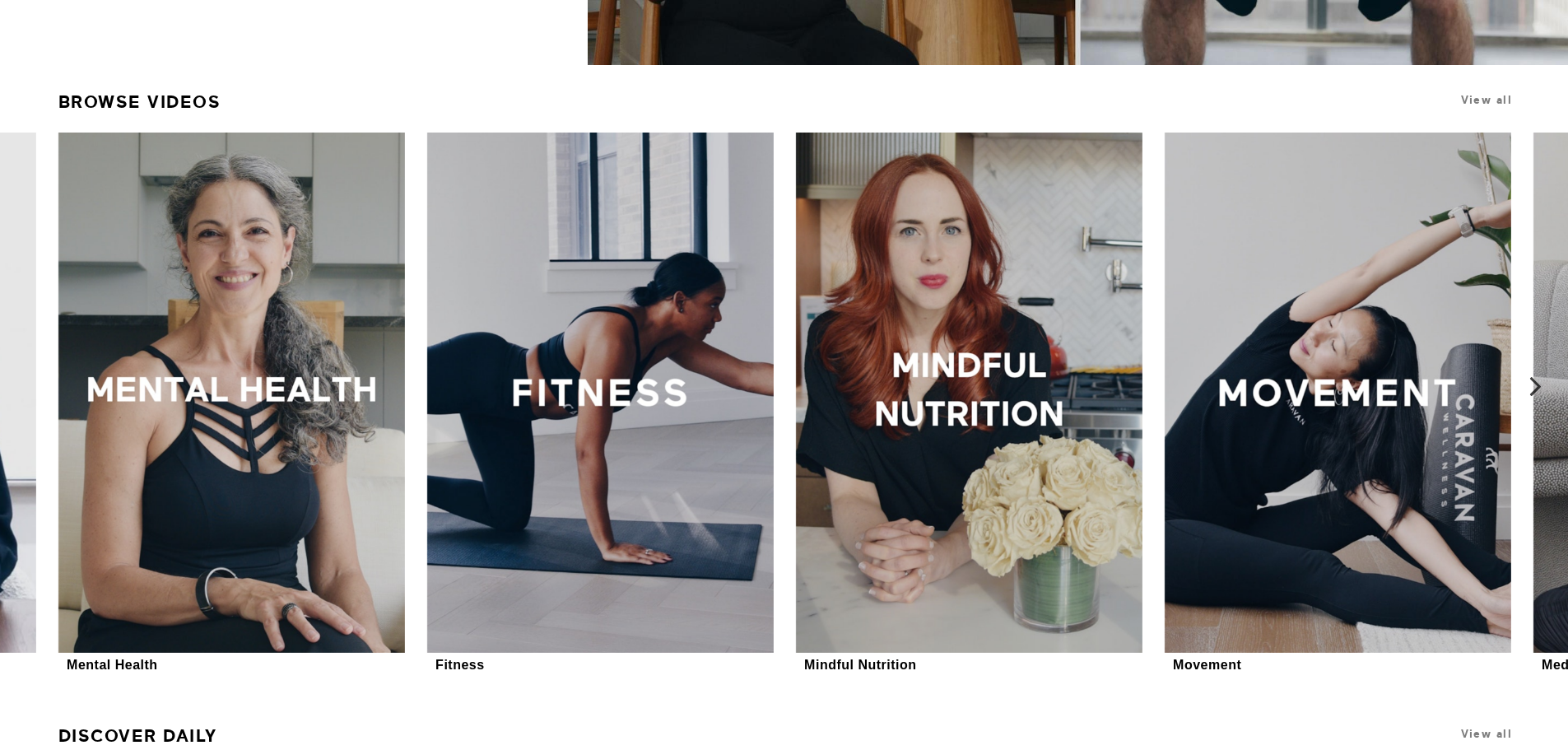
click at [1533, 380] on icon at bounding box center [1535, 387] width 21 height 21
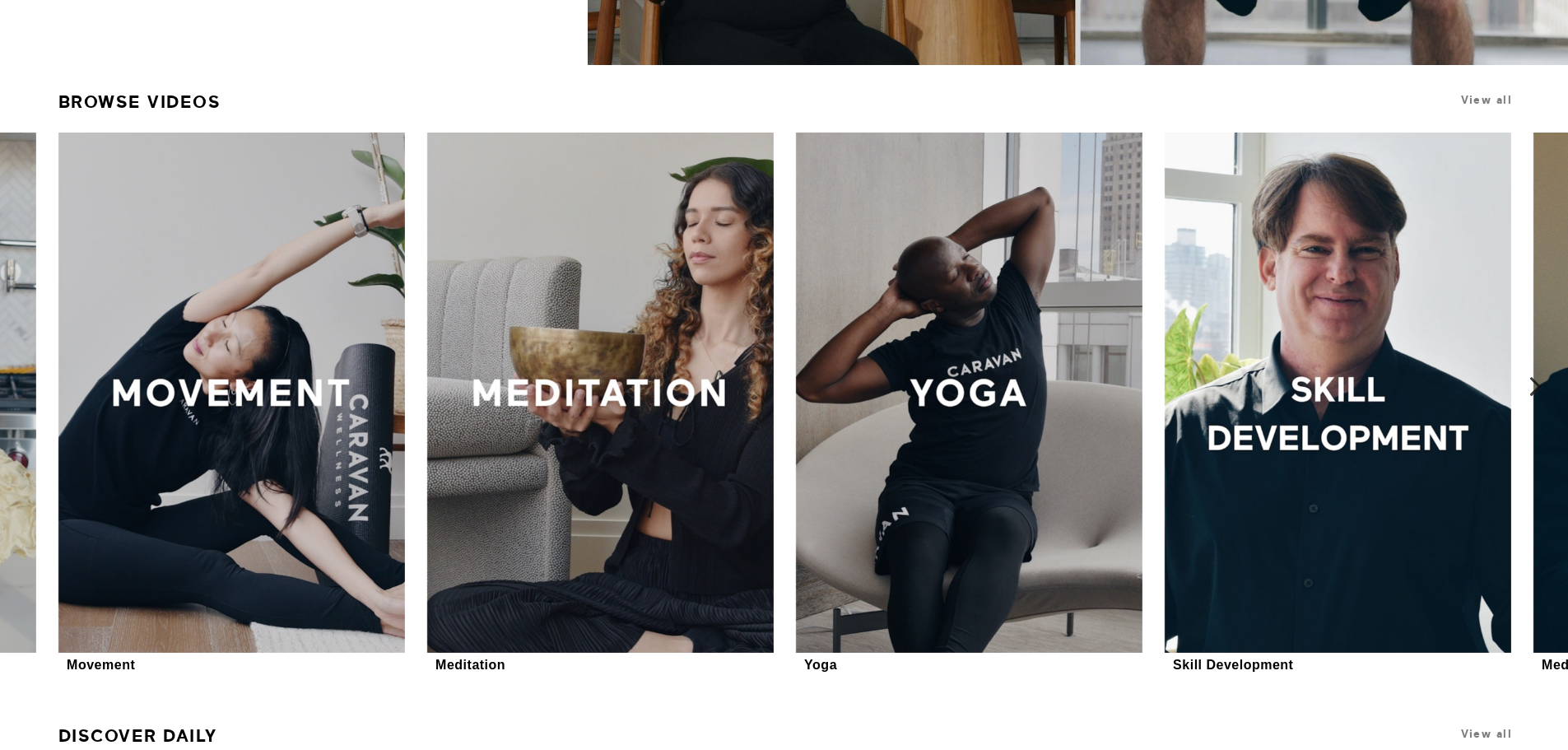
click at [1533, 380] on icon at bounding box center [1535, 387] width 21 height 21
